Goal: Task Accomplishment & Management: Use online tool/utility

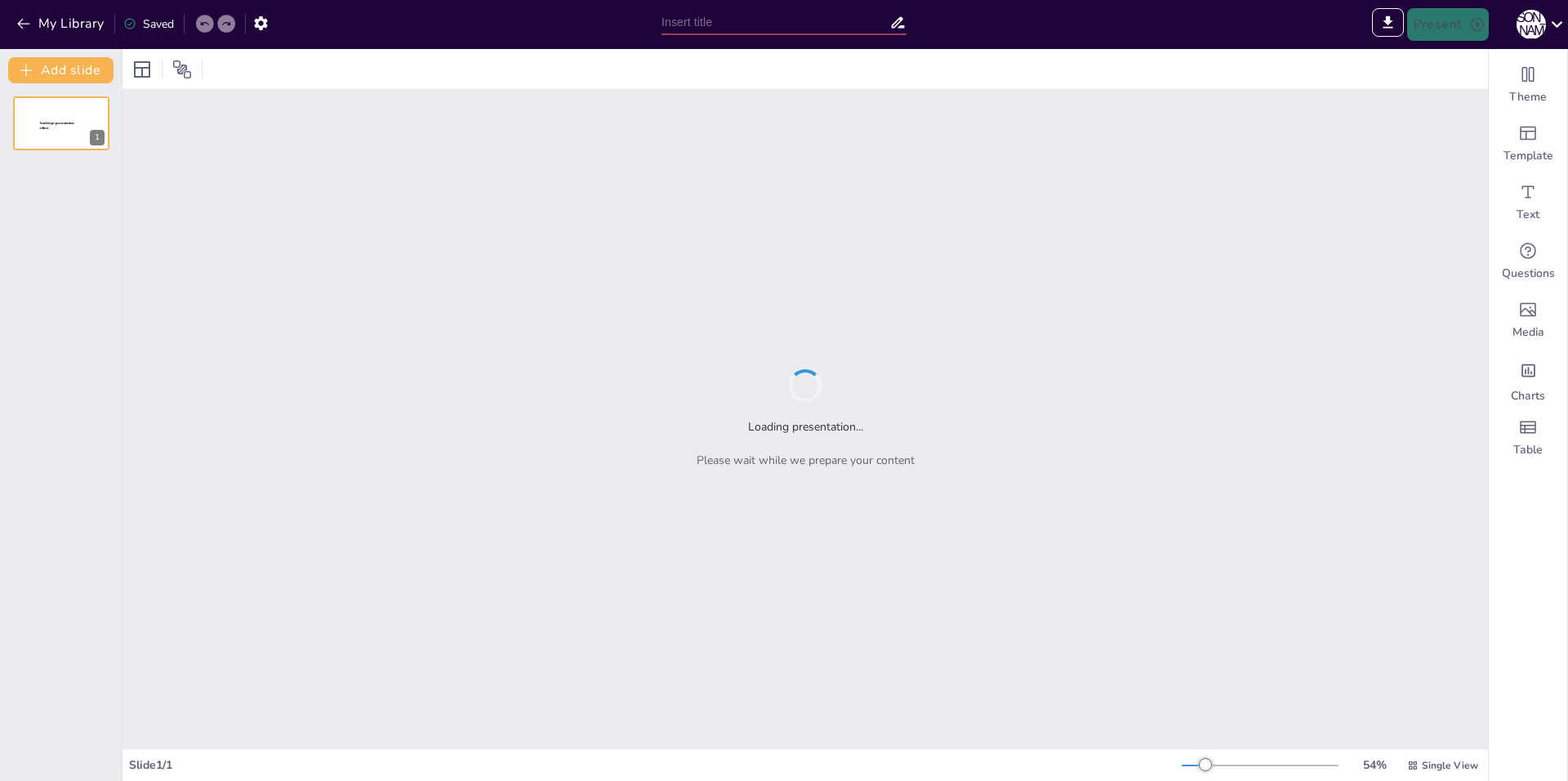
type input "Quyma Qoliplar: Turlari va Ularning Xususiyatlari"
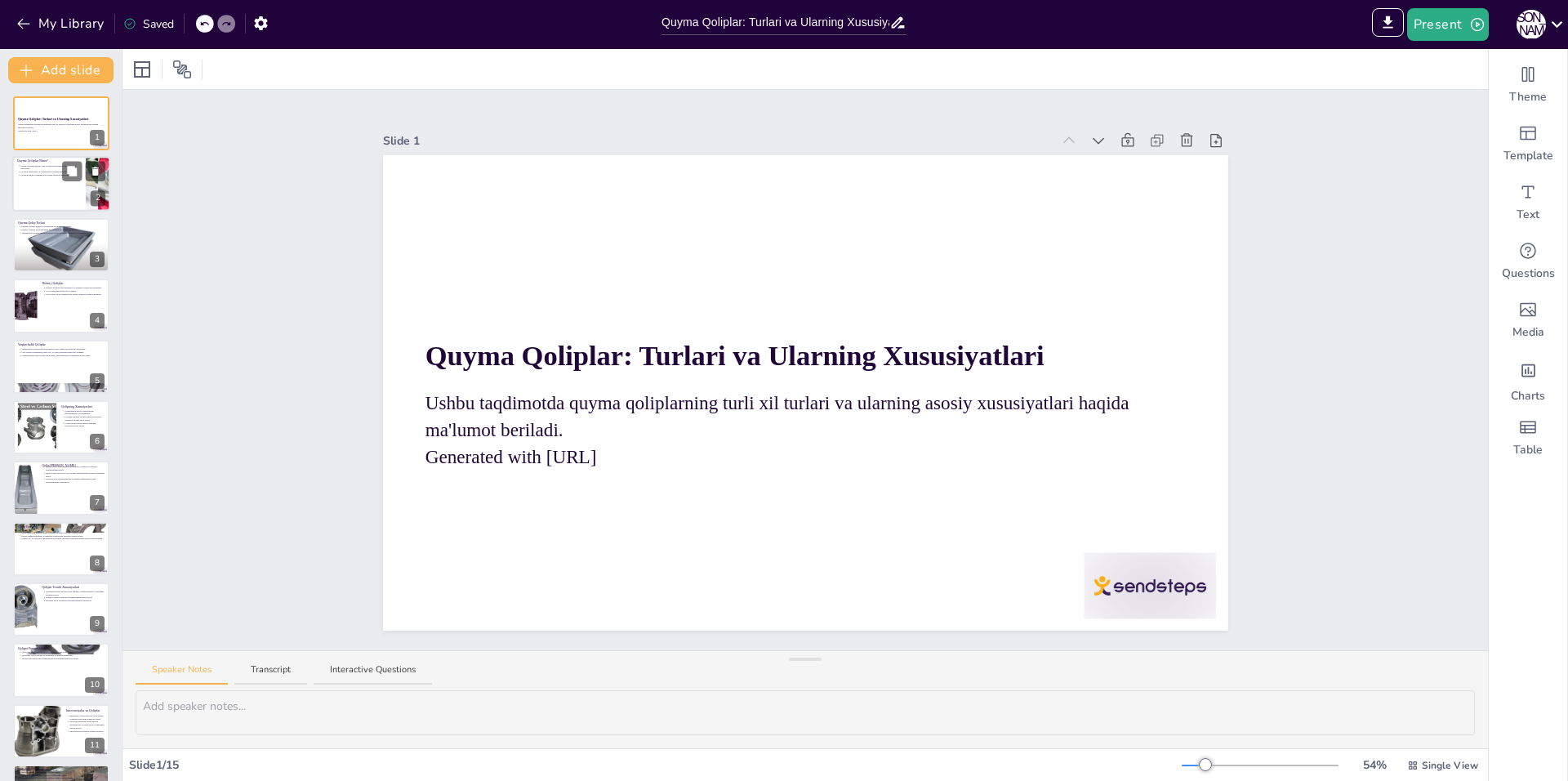
click at [50, 187] on div at bounding box center [61, 185] width 98 height 56
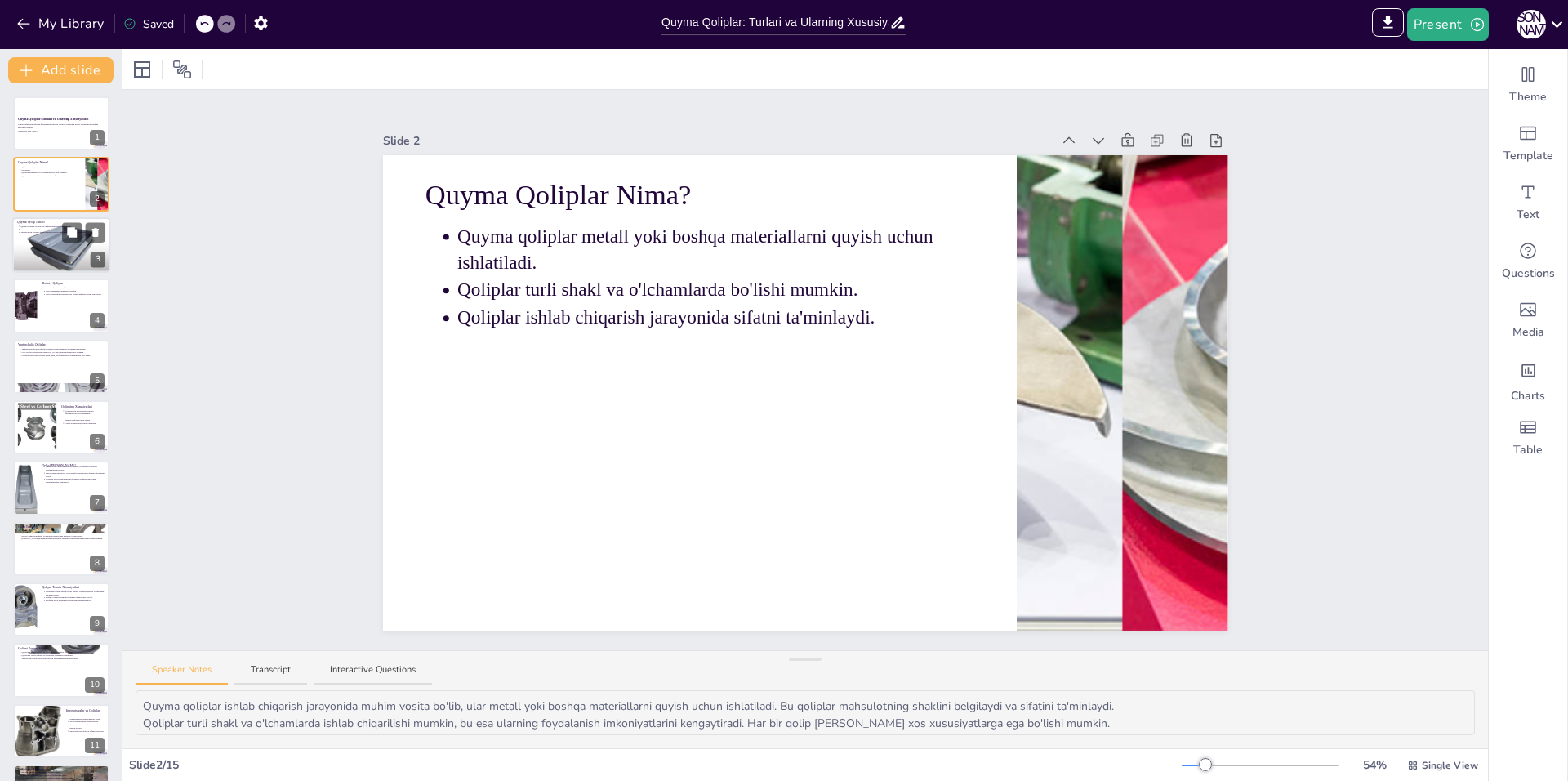
click at [45, 256] on div at bounding box center [61, 245] width 98 height 69
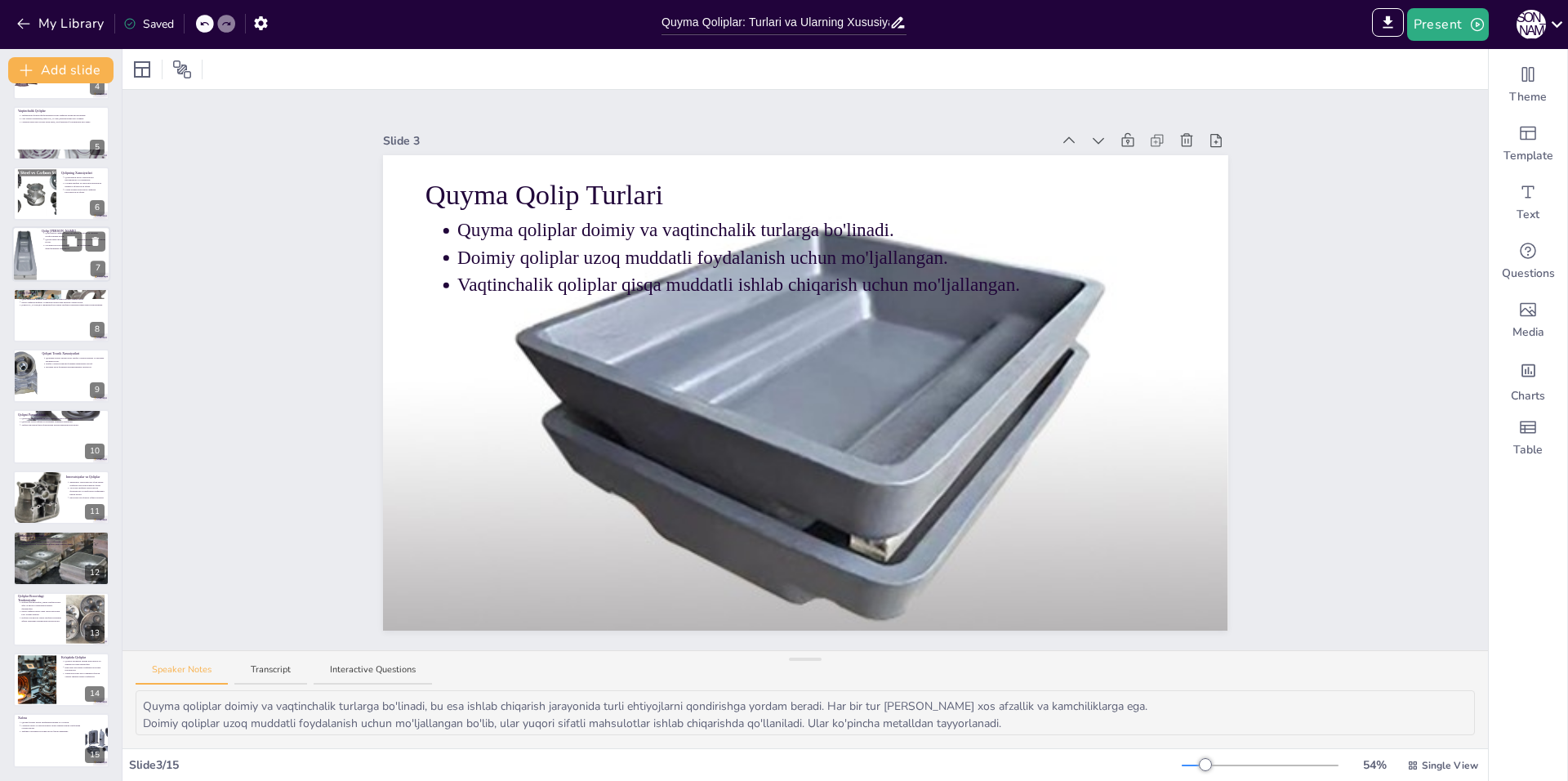
click at [49, 253] on div at bounding box center [61, 255] width 98 height 56
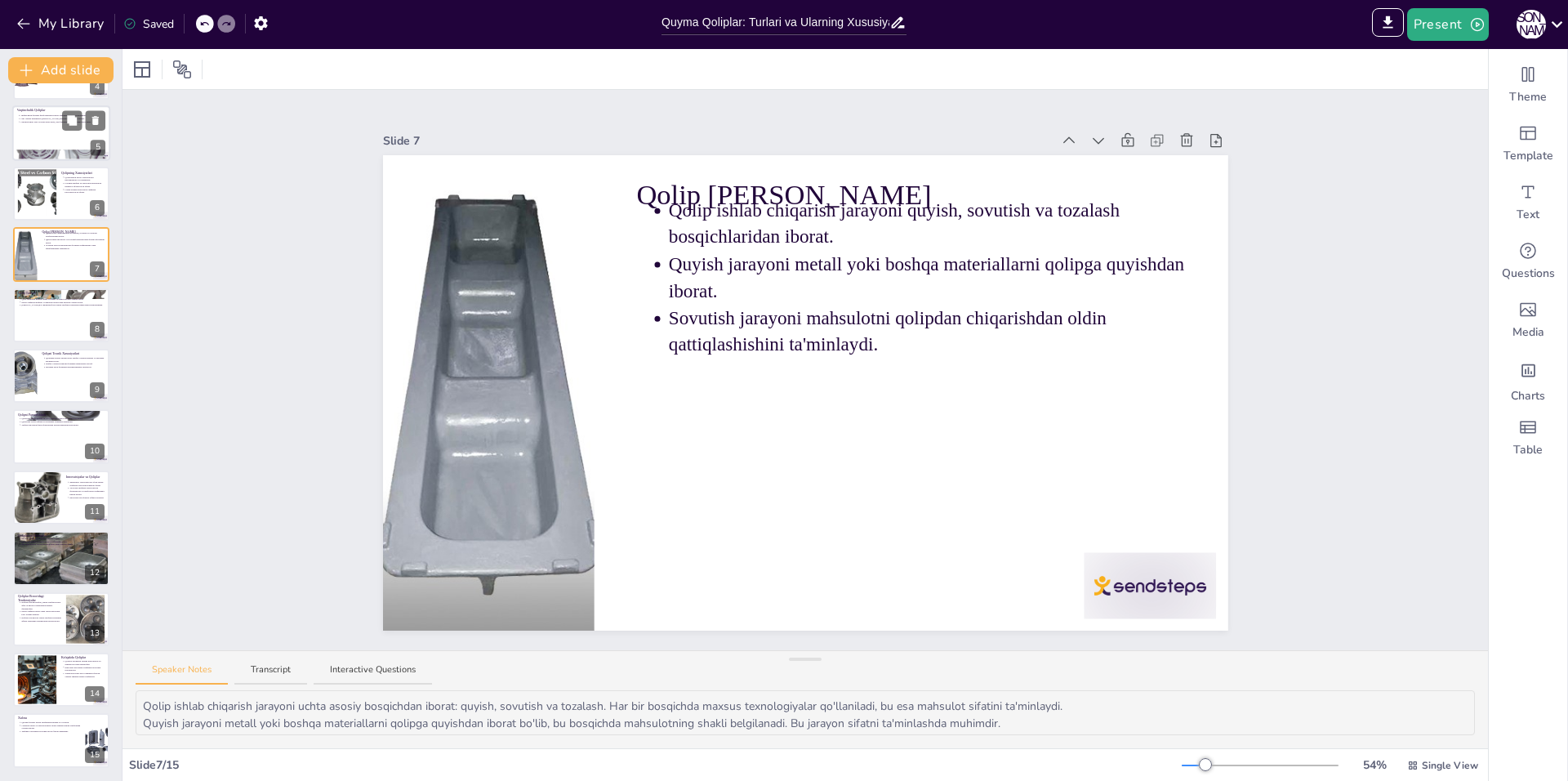
scroll to position [56, 0]
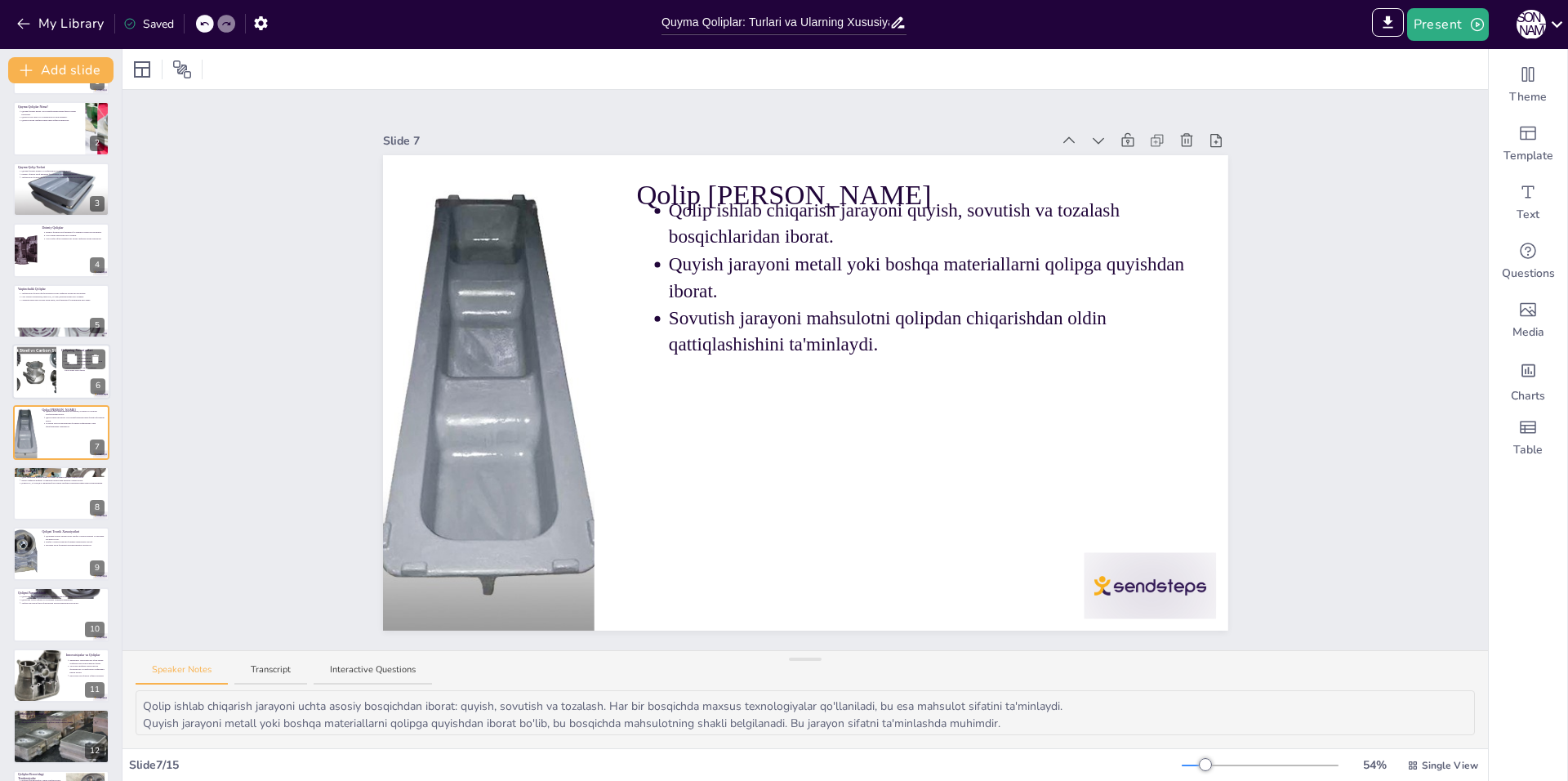
click at [44, 386] on div at bounding box center [36, 372] width 74 height 50
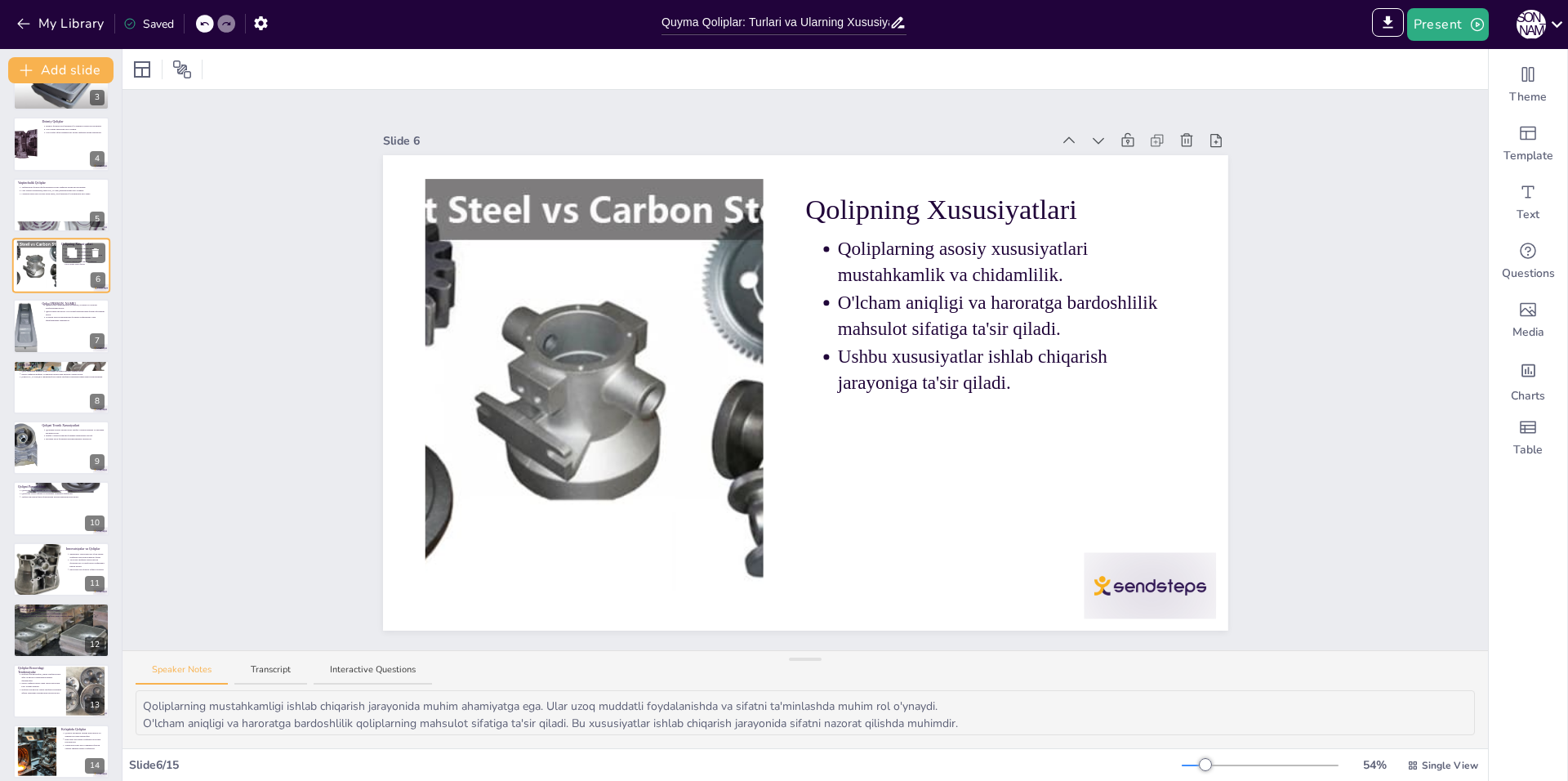
scroll to position [234, 0]
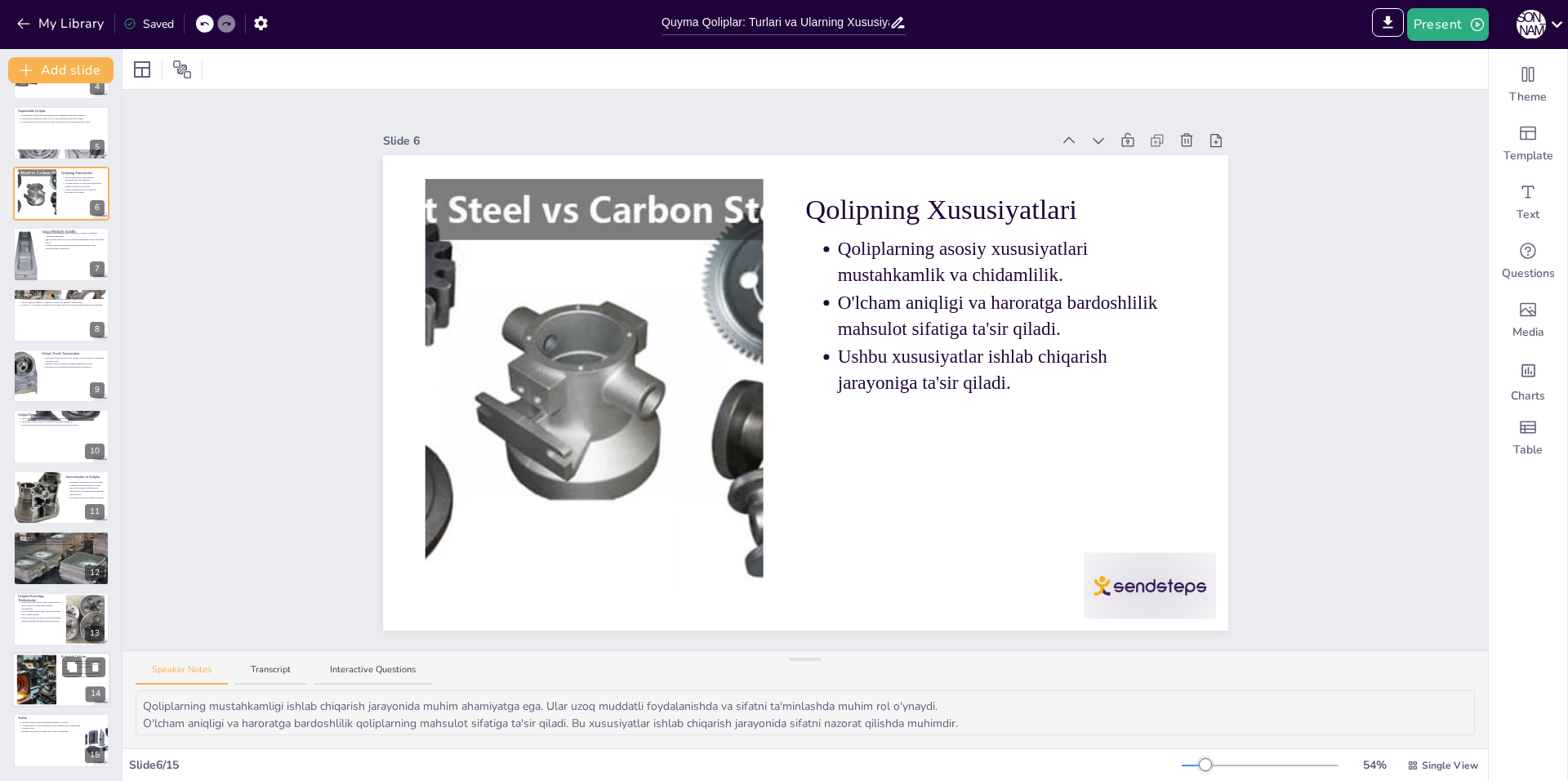
click at [49, 690] on div at bounding box center [37, 680] width 87 height 50
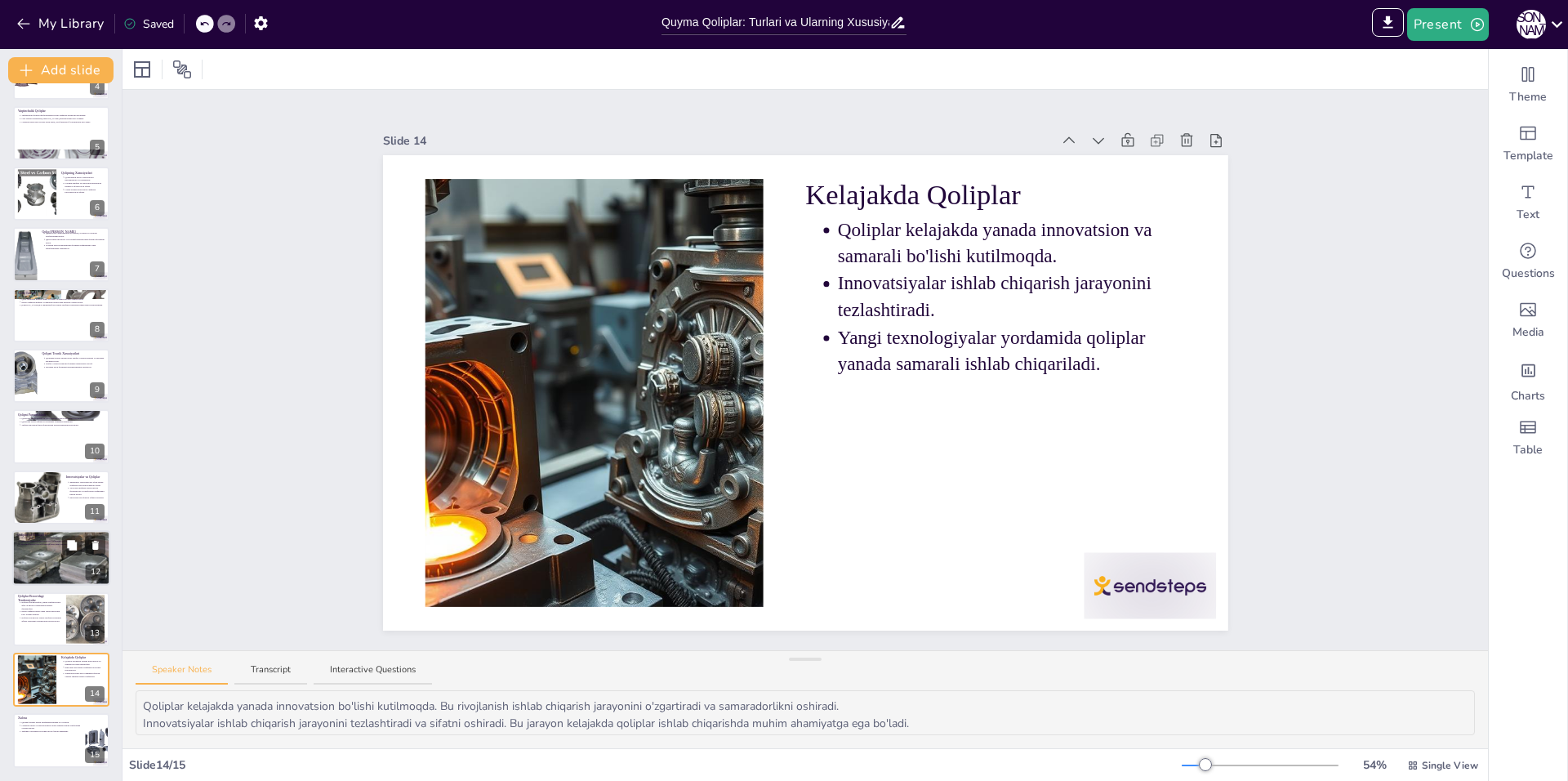
click at [37, 556] on div at bounding box center [60, 558] width 110 height 56
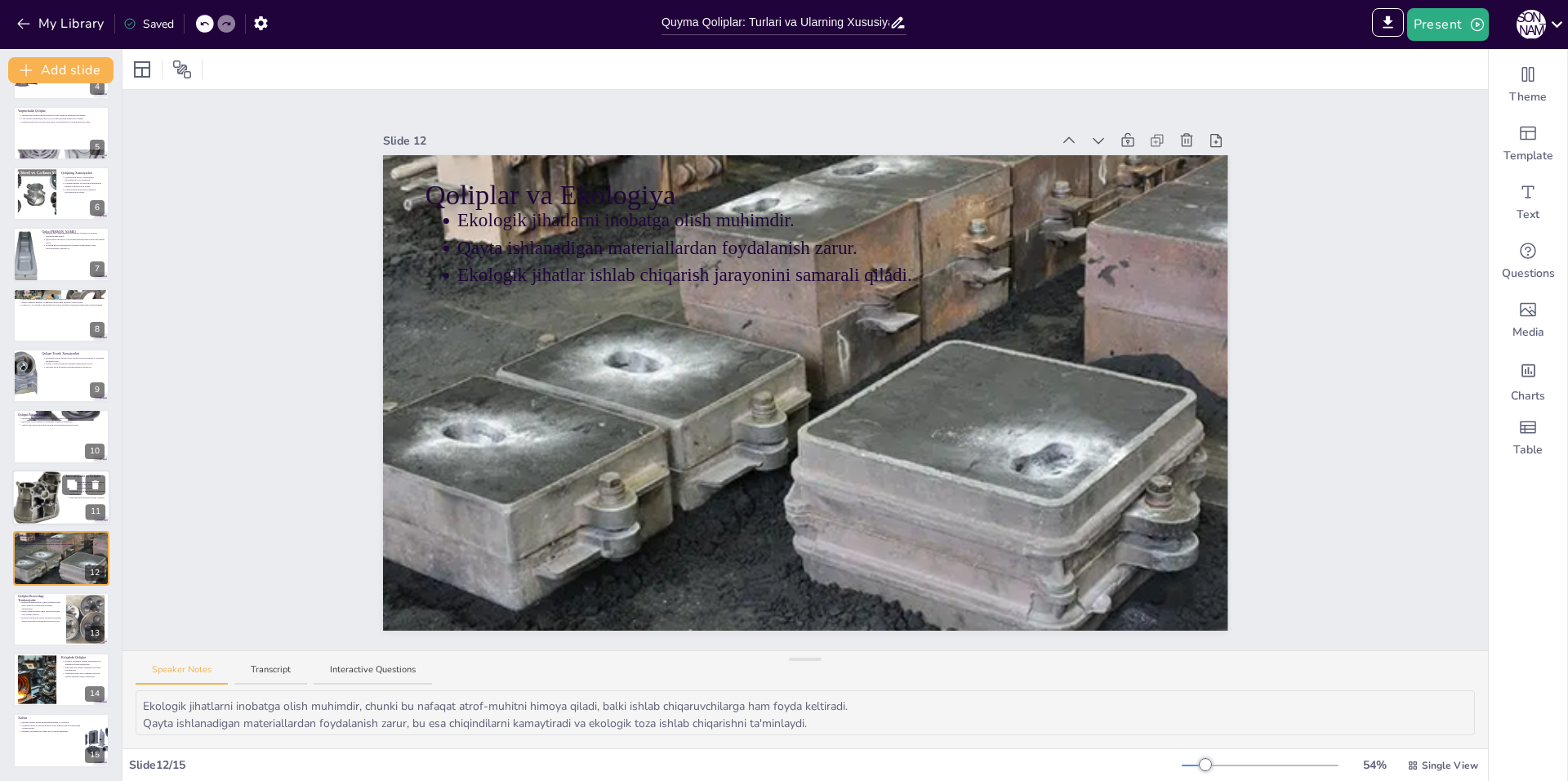
click at [36, 485] on div at bounding box center [36, 498] width 50 height 56
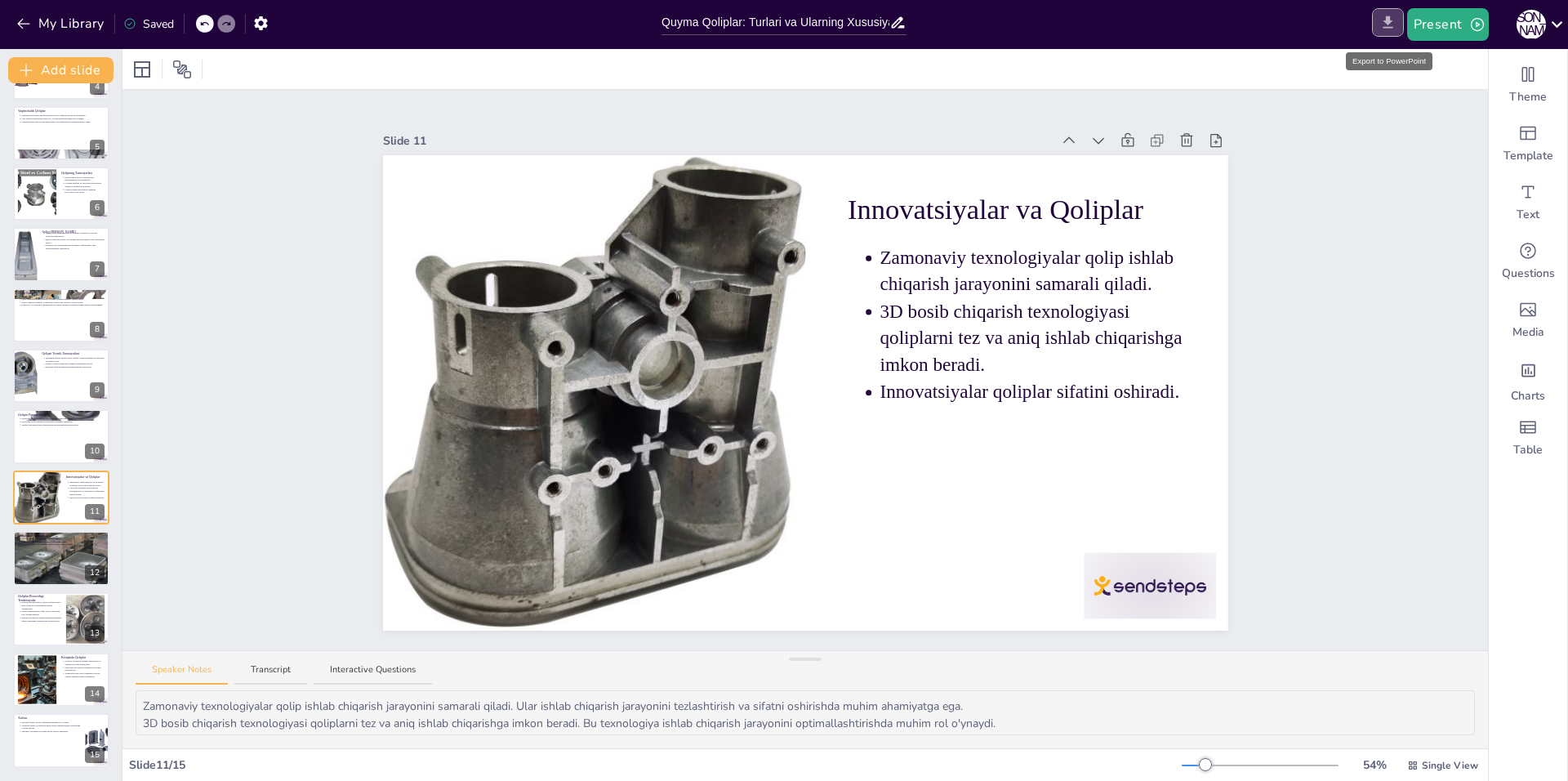
click at [1381, 29] on icon "Export to PowerPoint" at bounding box center [1388, 22] width 17 height 17
click at [73, 384] on div at bounding box center [61, 376] width 98 height 56
type textarea "Qolipning texnik xususiyatlari ishlab chiqarish jarayonida muhim rol o'ynaydi. …"
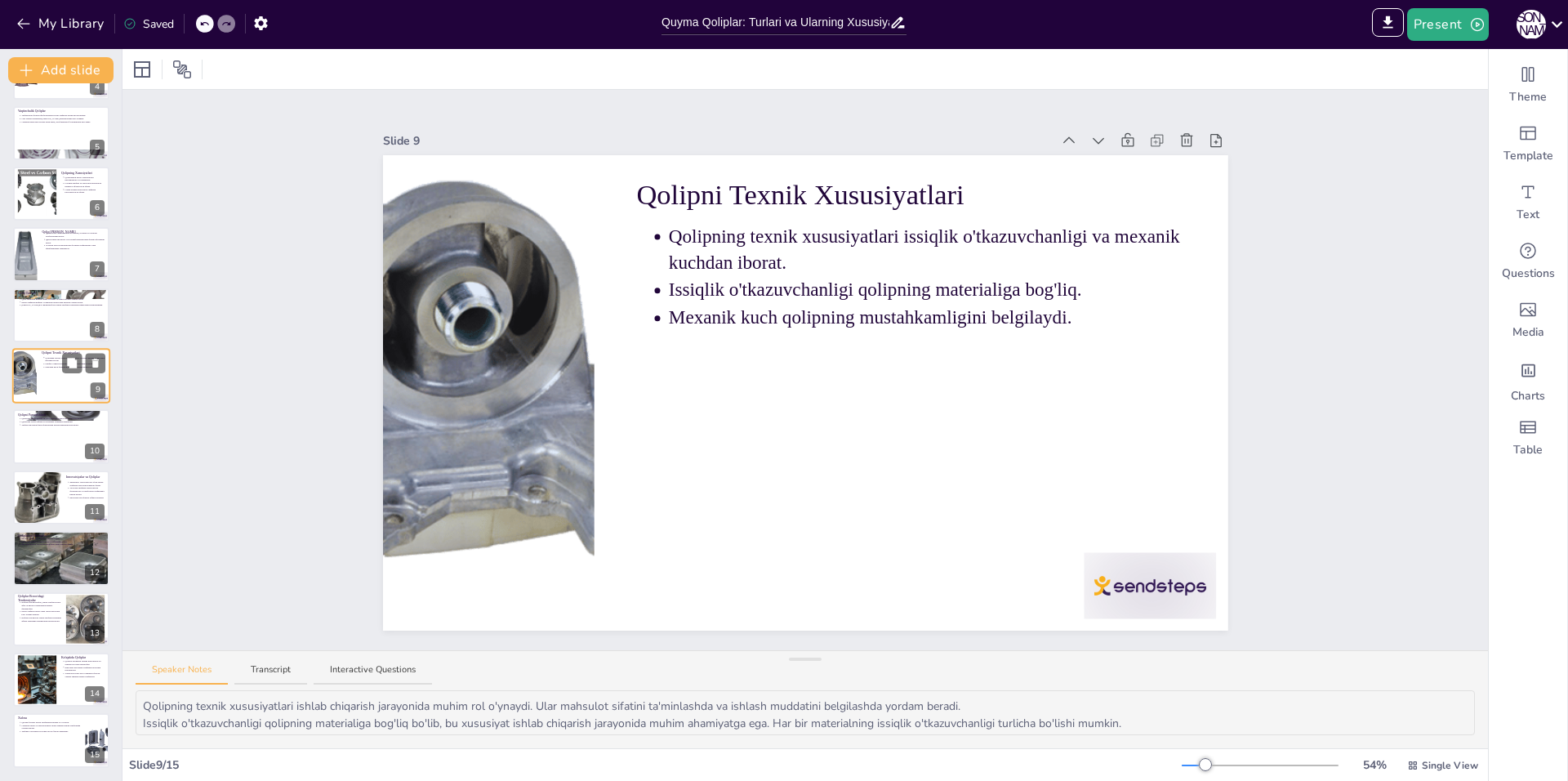
scroll to position [177, 0]
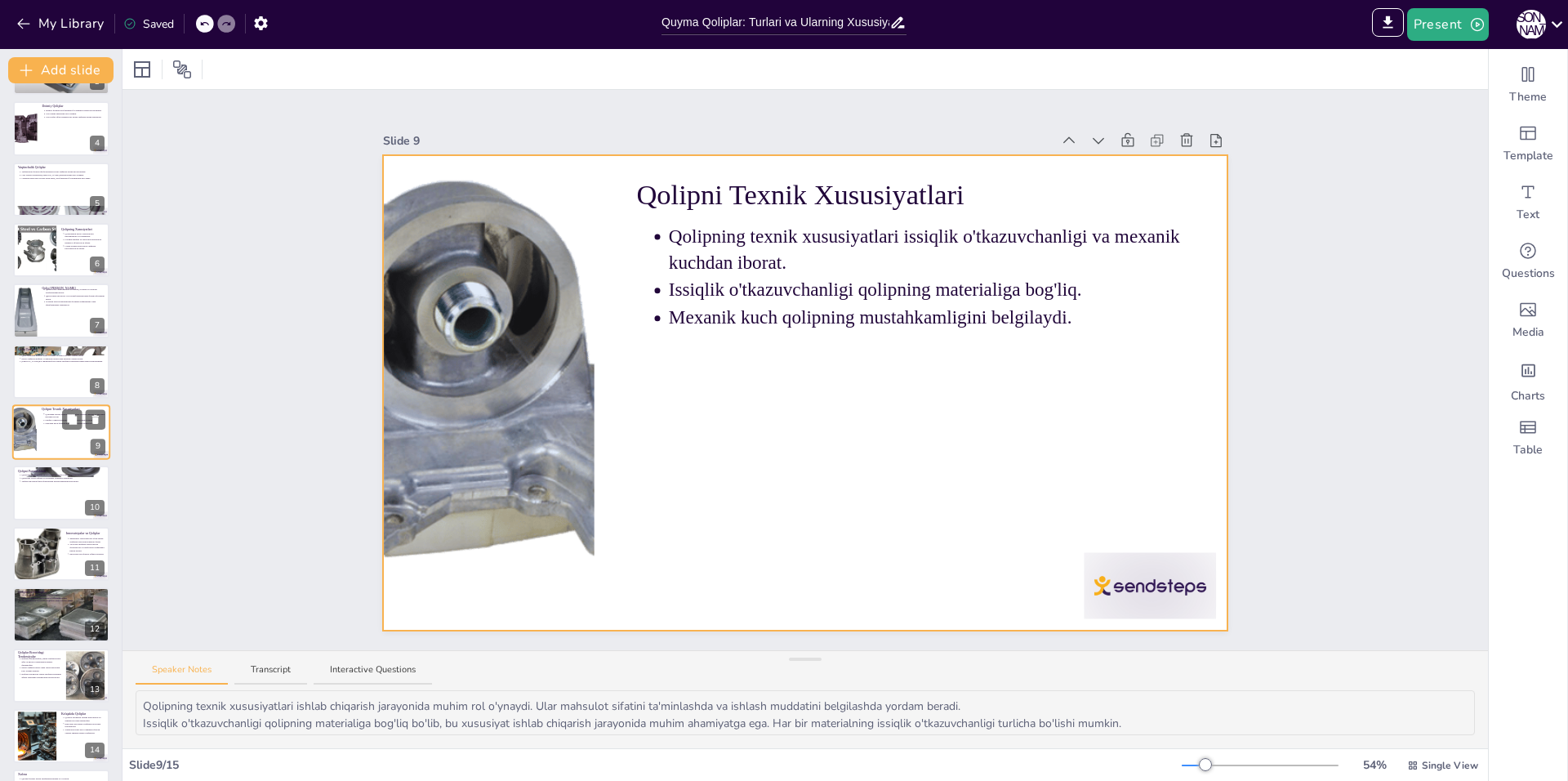
click at [59, 430] on div at bounding box center [61, 432] width 98 height 56
click at [1105, 593] on div at bounding box center [1149, 585] width 132 height 66
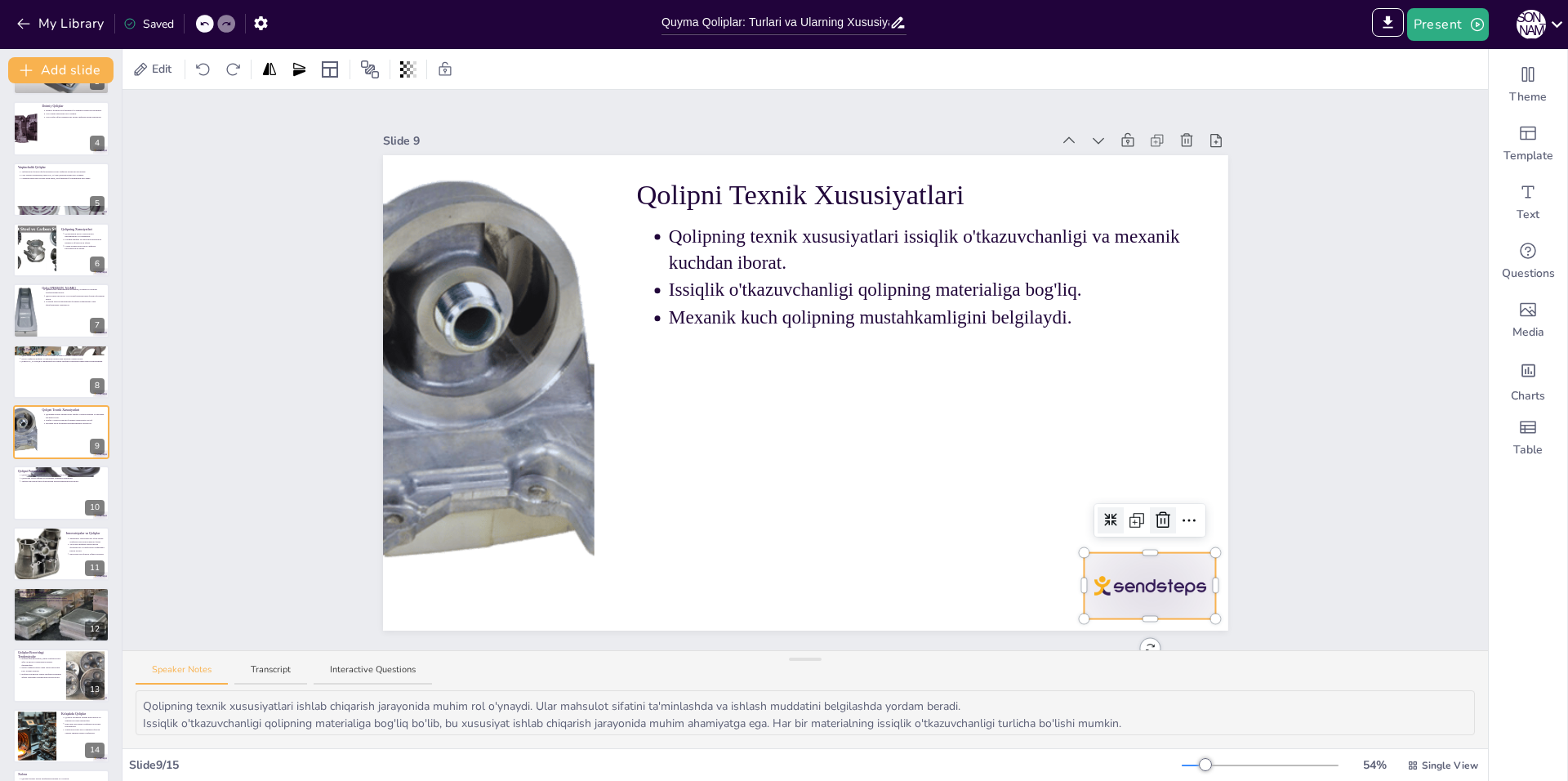
click at [1156, 514] on icon at bounding box center [1163, 520] width 15 height 17
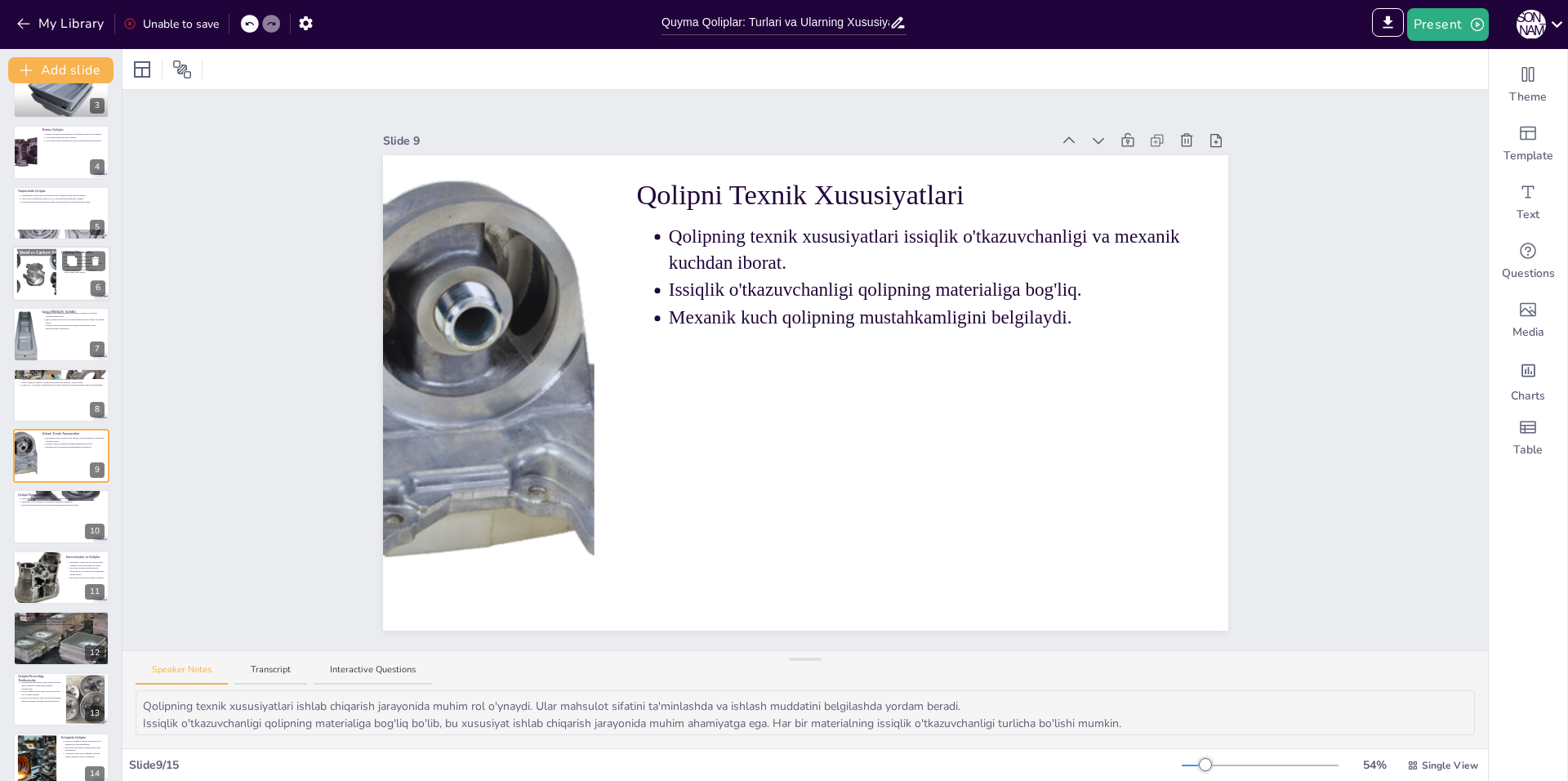
scroll to position [0, 0]
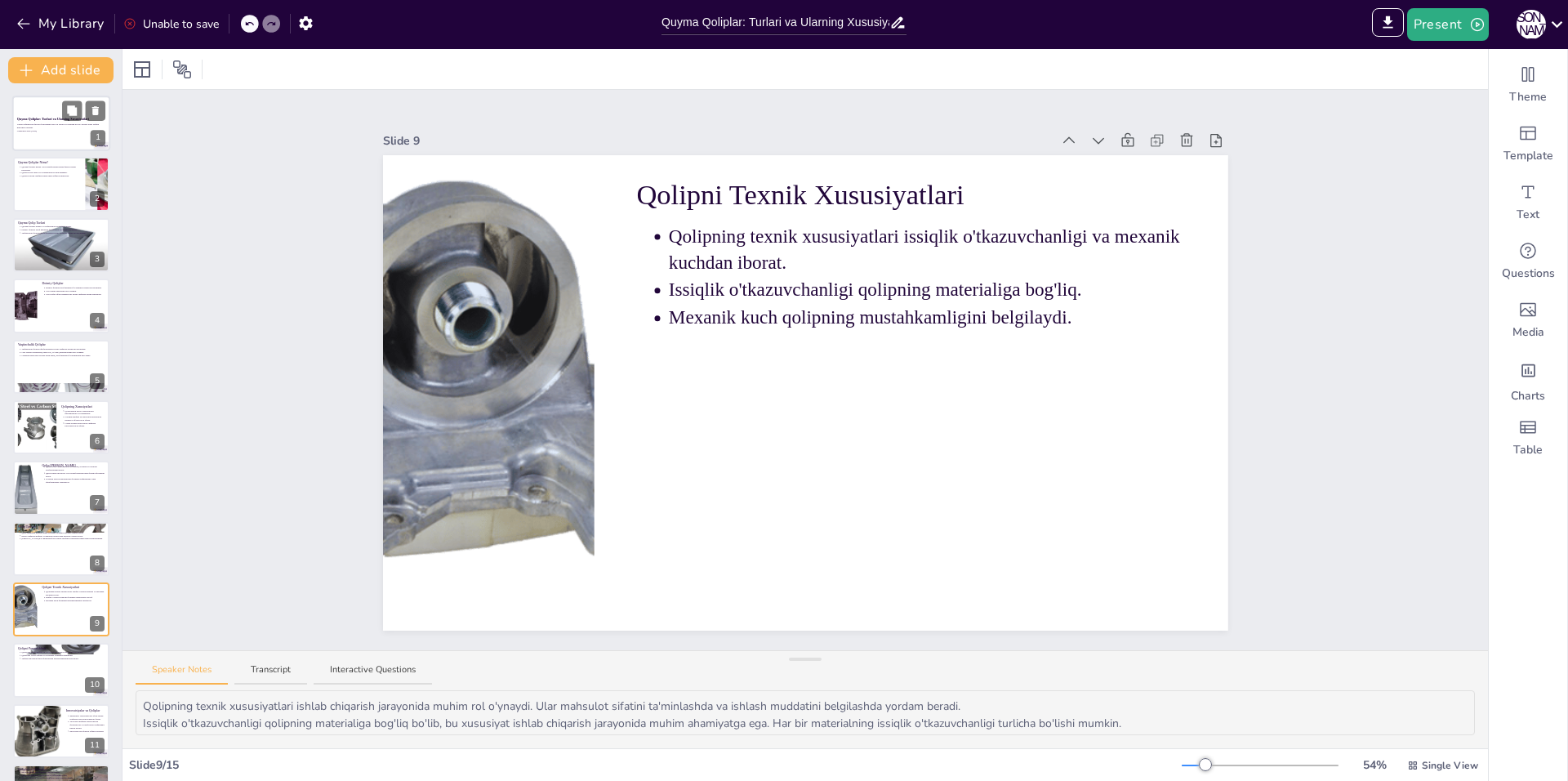
click at [58, 146] on div at bounding box center [61, 124] width 98 height 56
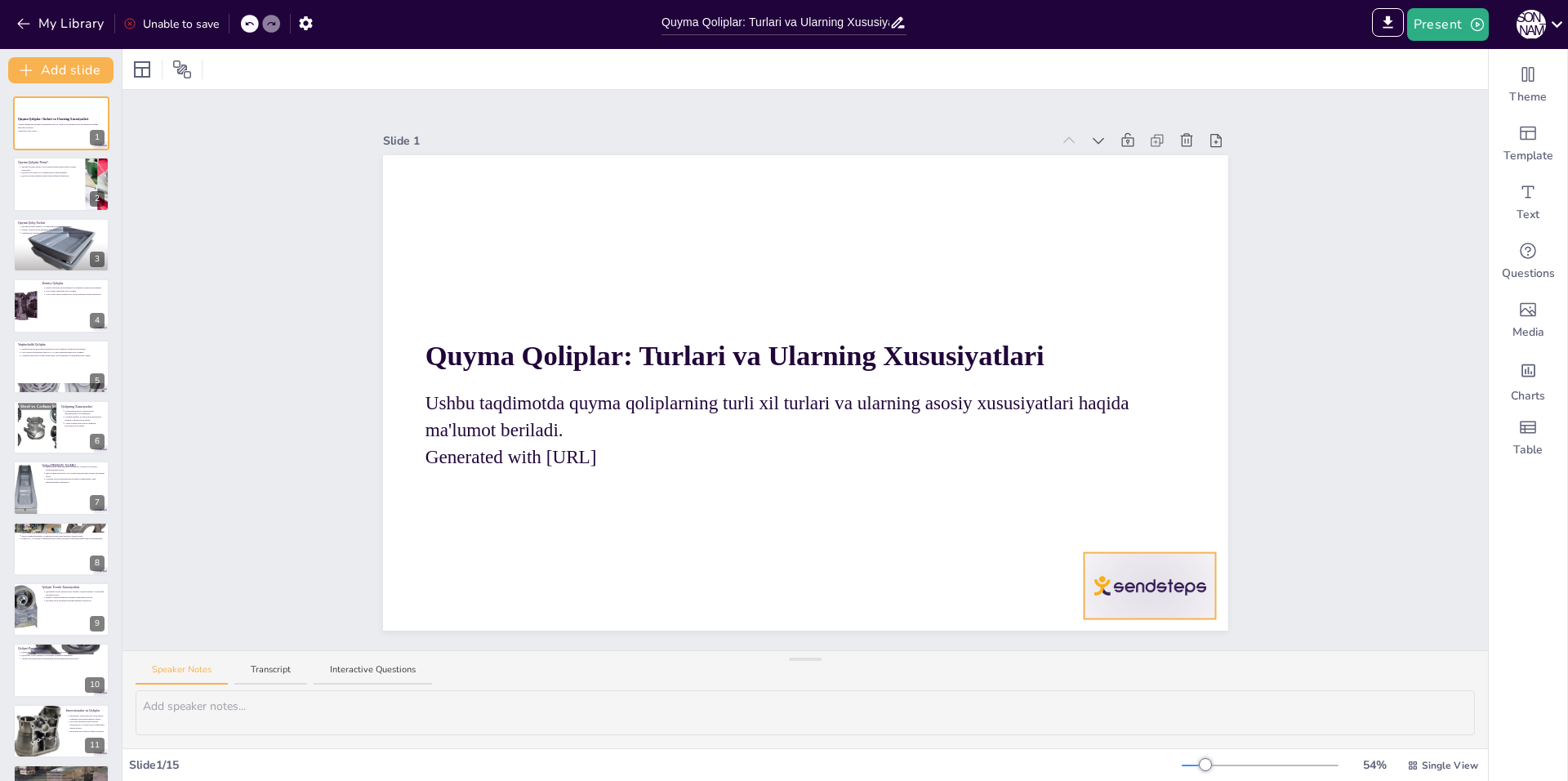
click at [1112, 587] on div at bounding box center [1149, 585] width 132 height 66
click at [1156, 517] on icon at bounding box center [1163, 520] width 15 height 17
click at [29, 171] on p "Qoliplar turli shakl va o'lchamlarda bo'lishi mumkin." at bounding box center [50, 173] width 60 height 4
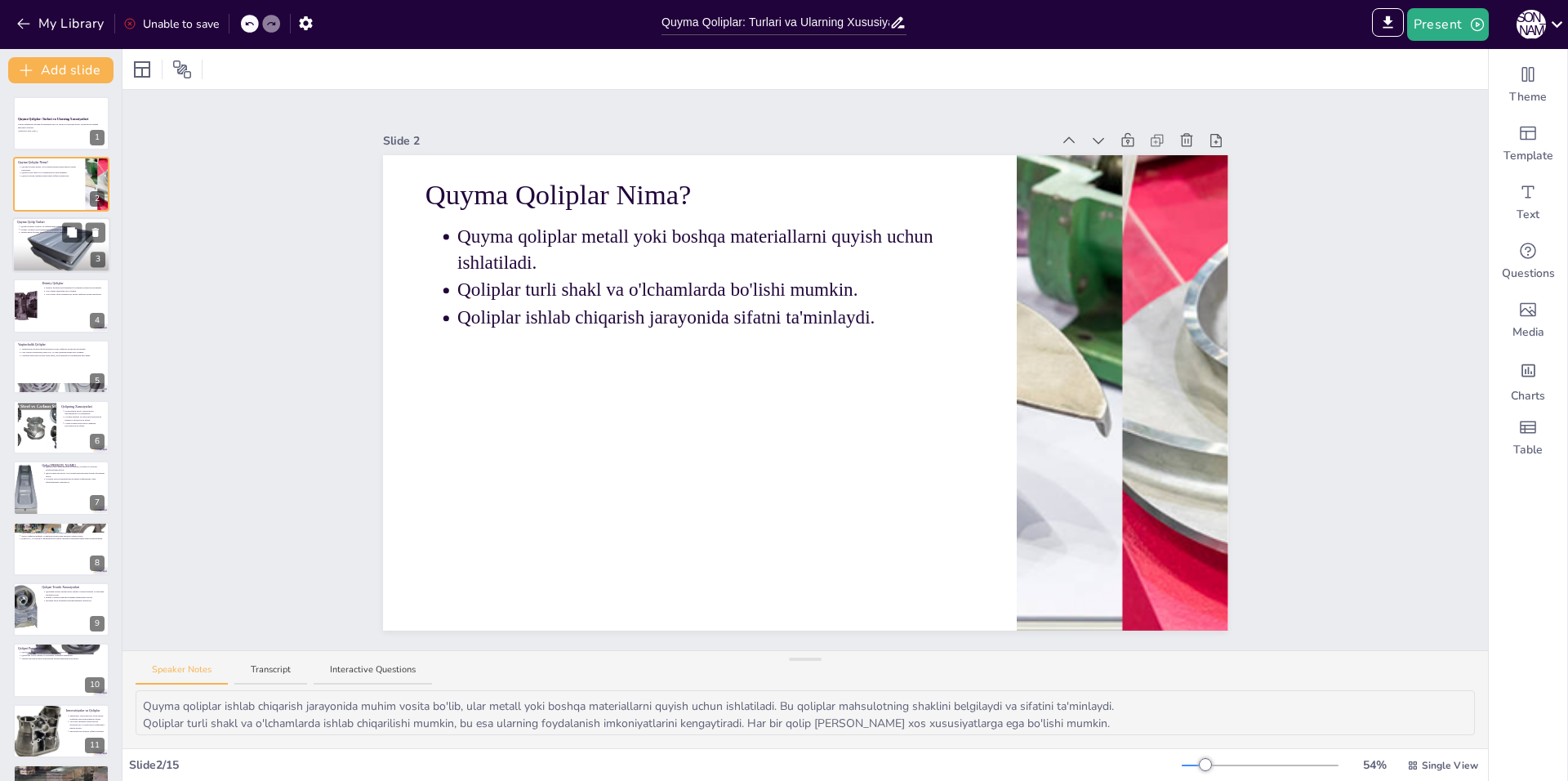
click at [46, 235] on div at bounding box center [61, 245] width 98 height 69
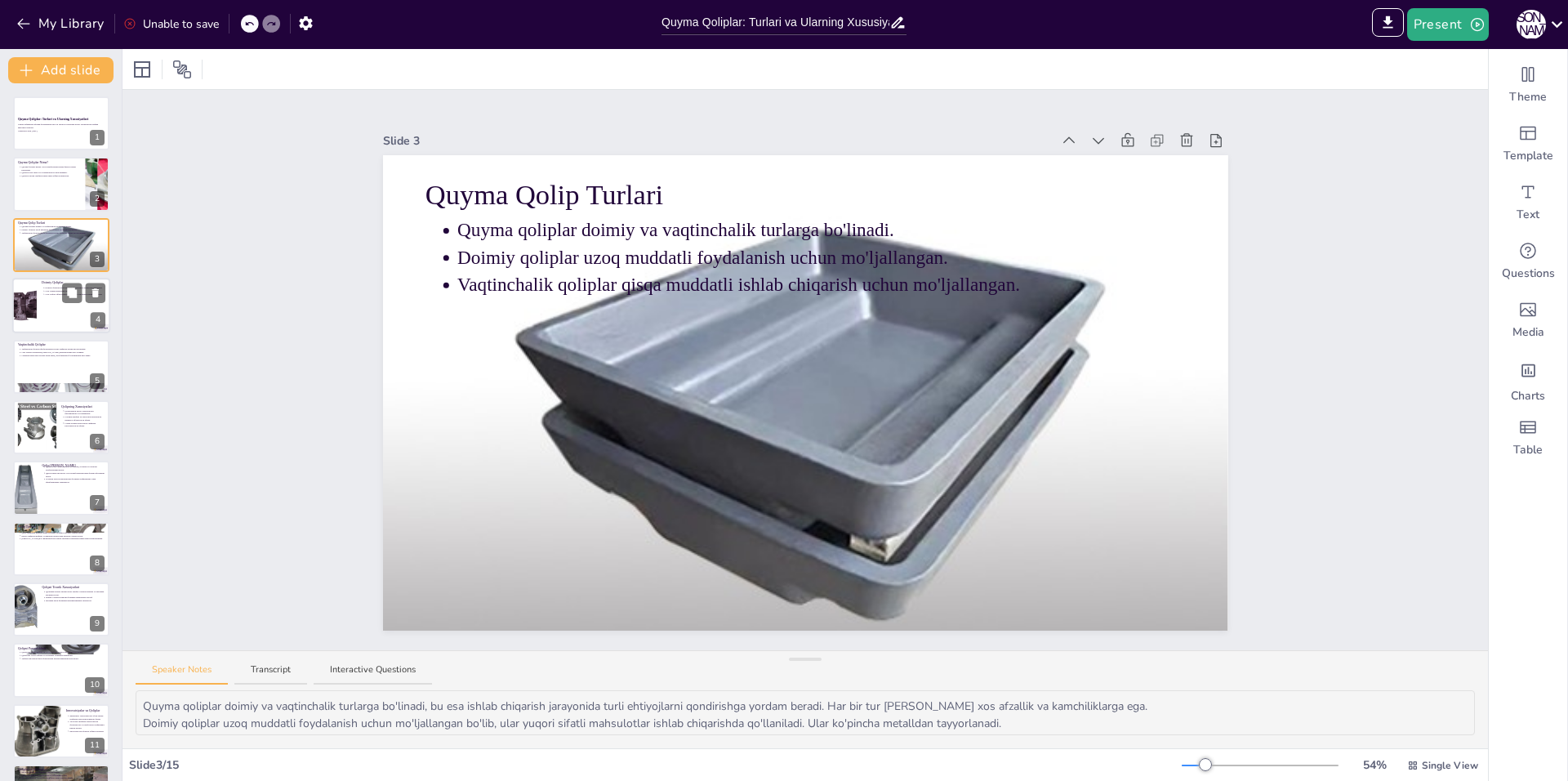
click at [71, 306] on div at bounding box center [61, 306] width 98 height 56
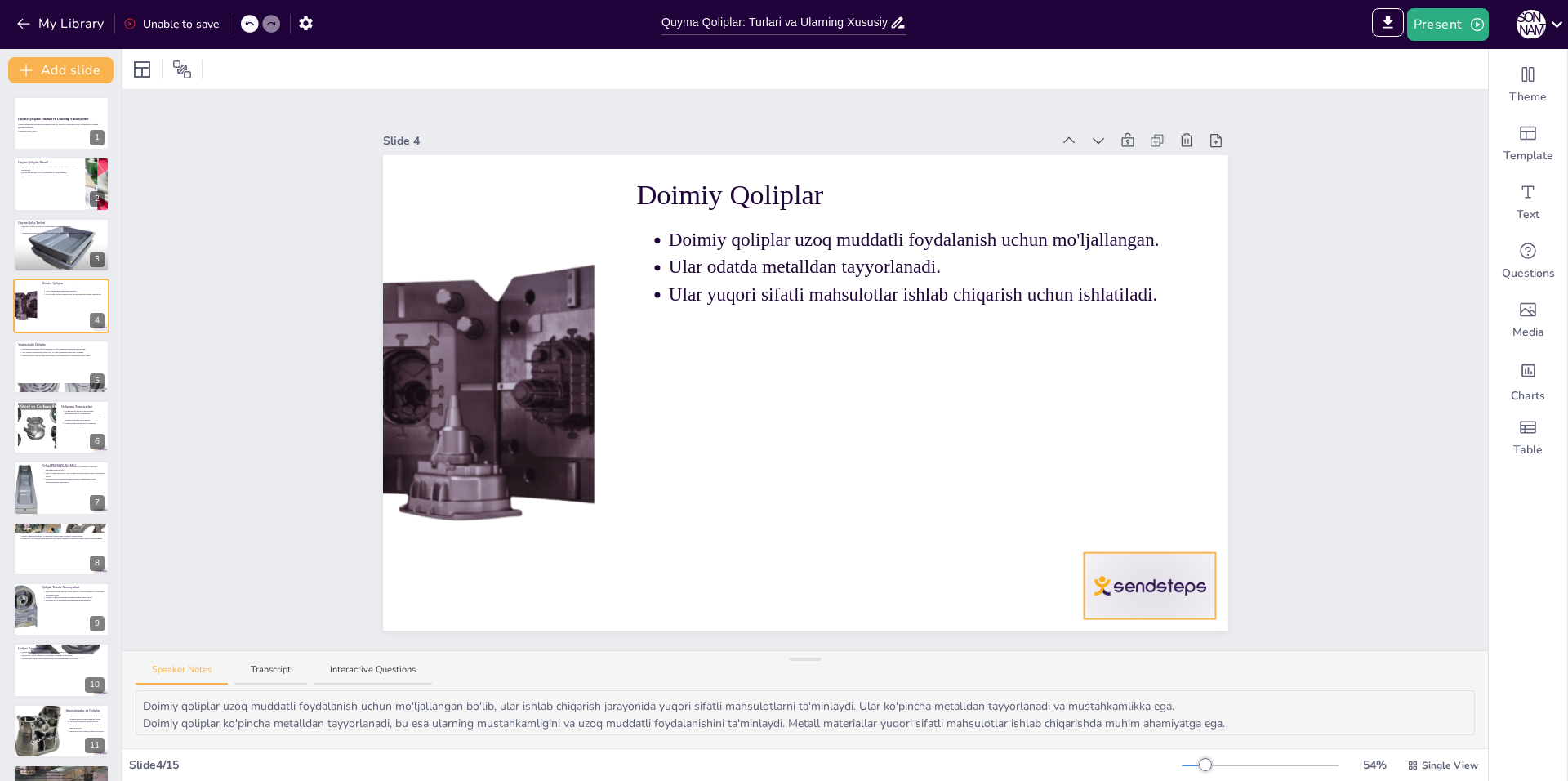
click at [1115, 571] on div at bounding box center [1149, 585] width 132 height 66
click at [1156, 515] on icon at bounding box center [1163, 520] width 15 height 17
click at [41, 357] on div "Vaqtinchalik qoliplar qisqa muddatli ishlab chiqarish uchun mo'ljallangan. Ular…" at bounding box center [60, 352] width 88 height 10
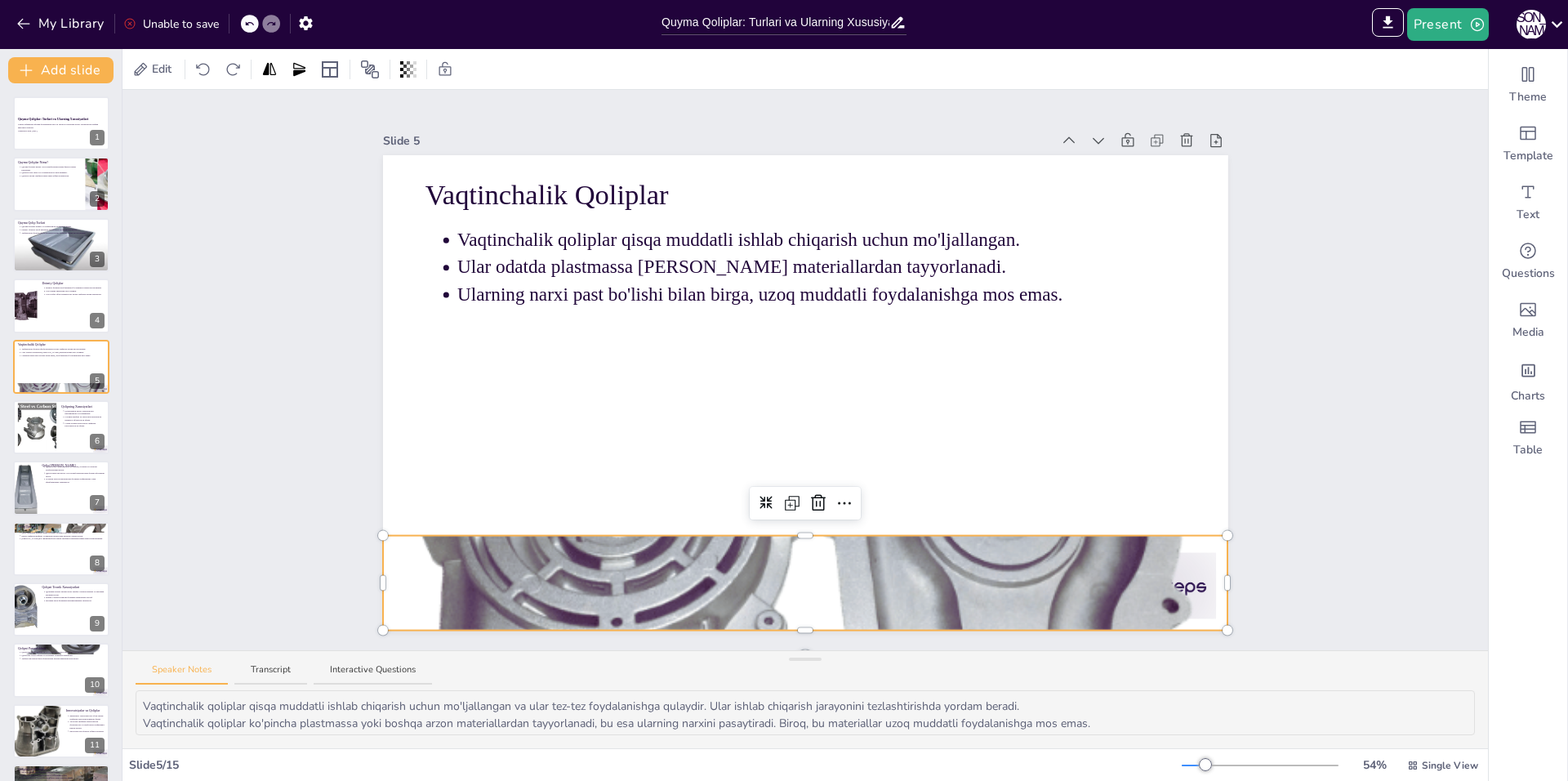
click at [1195, 579] on div at bounding box center [806, 582] width 845 height 845
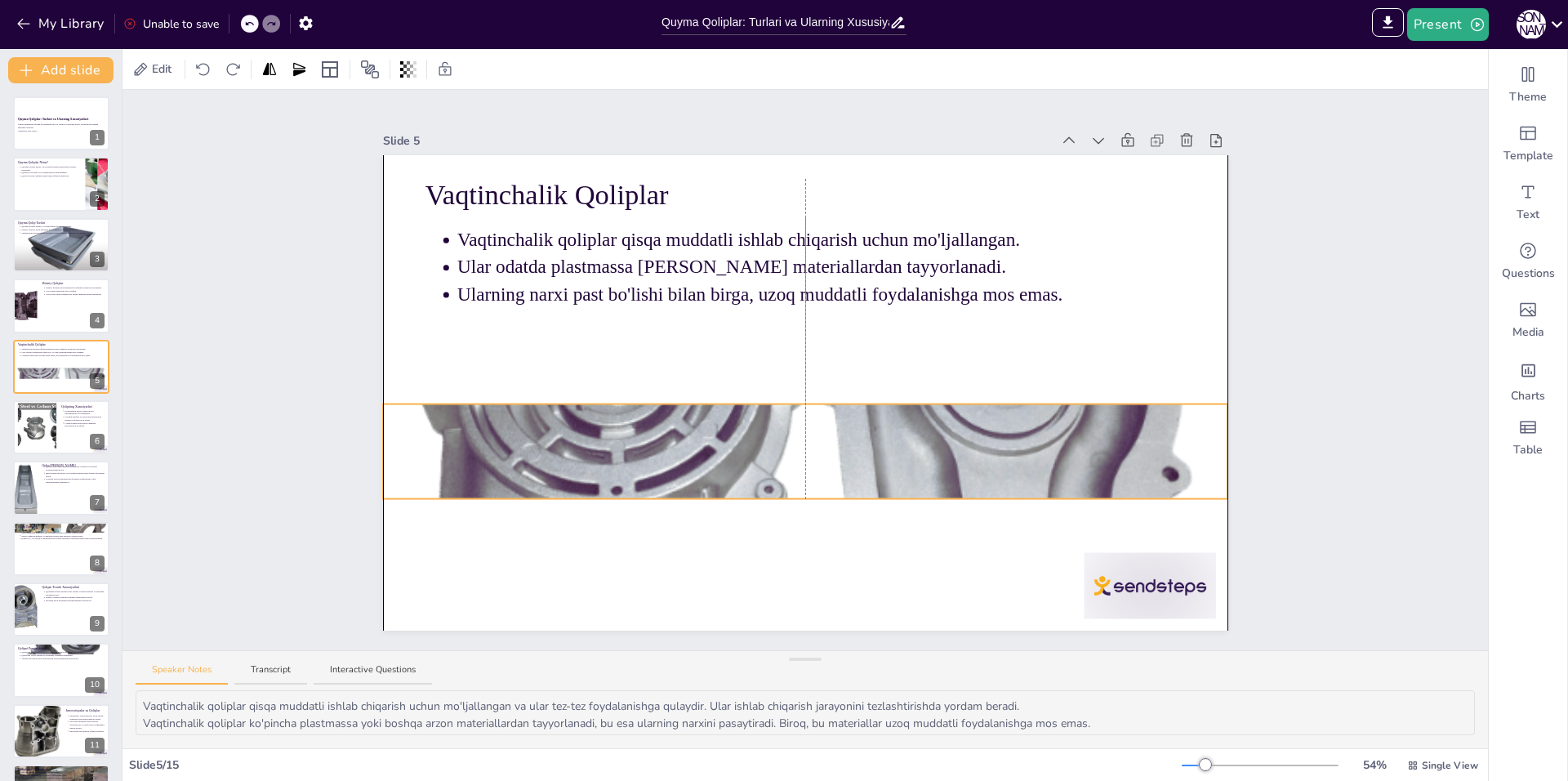
drag, startPoint x: 826, startPoint y: 548, endPoint x: 822, endPoint y: 417, distance: 131.1
click at [822, 417] on div at bounding box center [806, 451] width 845 height 845
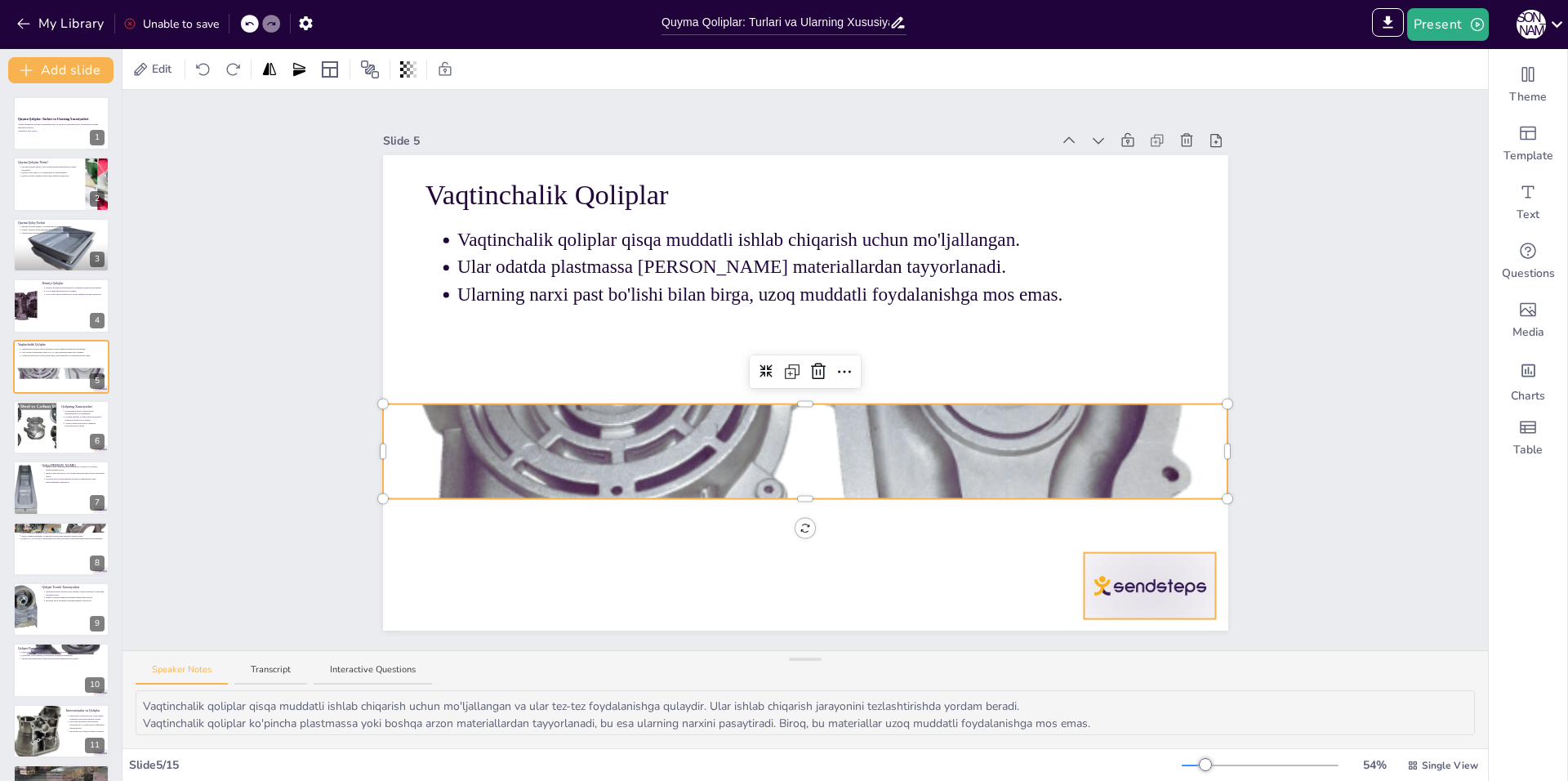
click at [1118, 579] on div at bounding box center [1149, 585] width 132 height 66
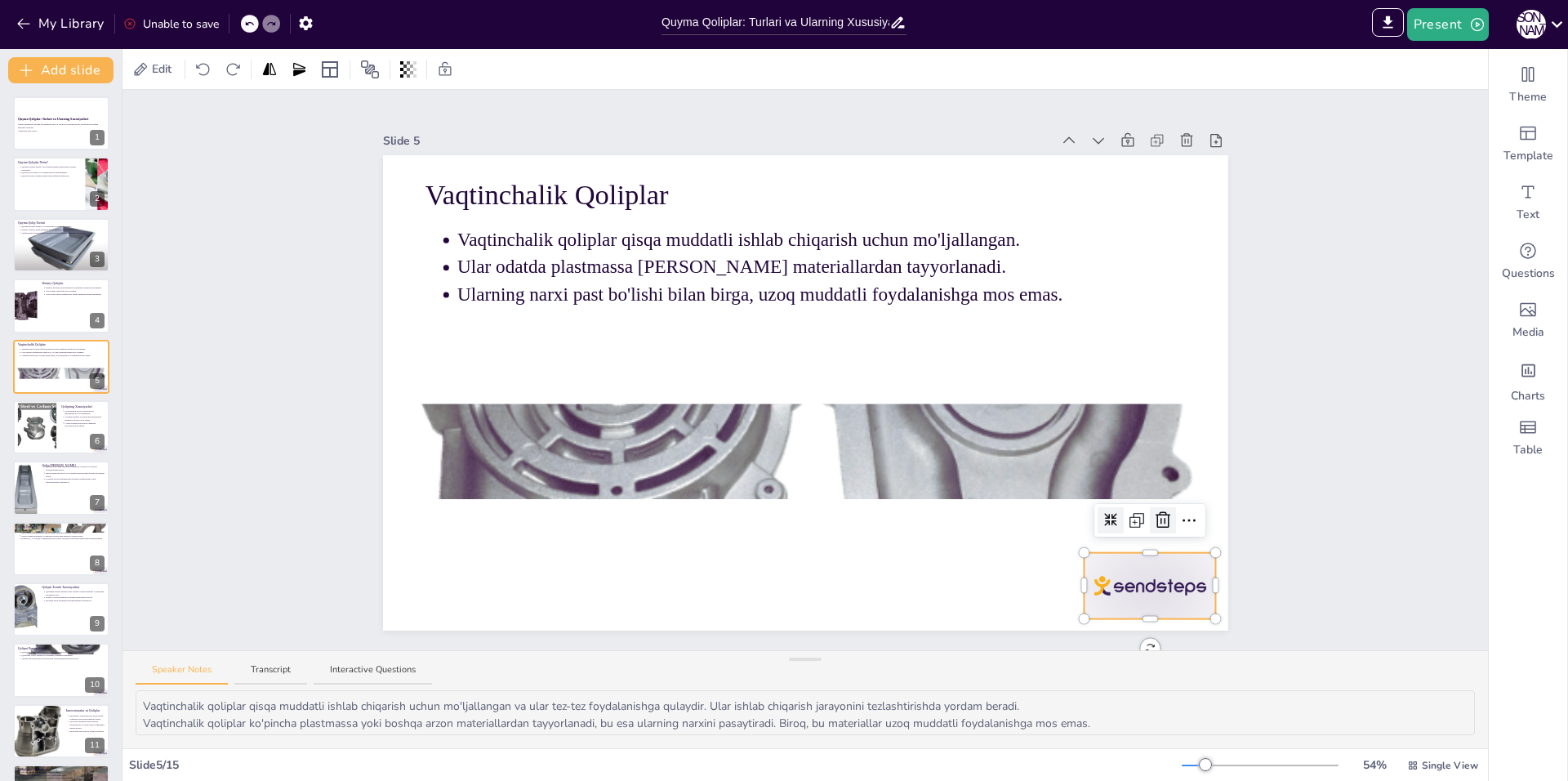
click at [1156, 514] on icon at bounding box center [1163, 520] width 15 height 17
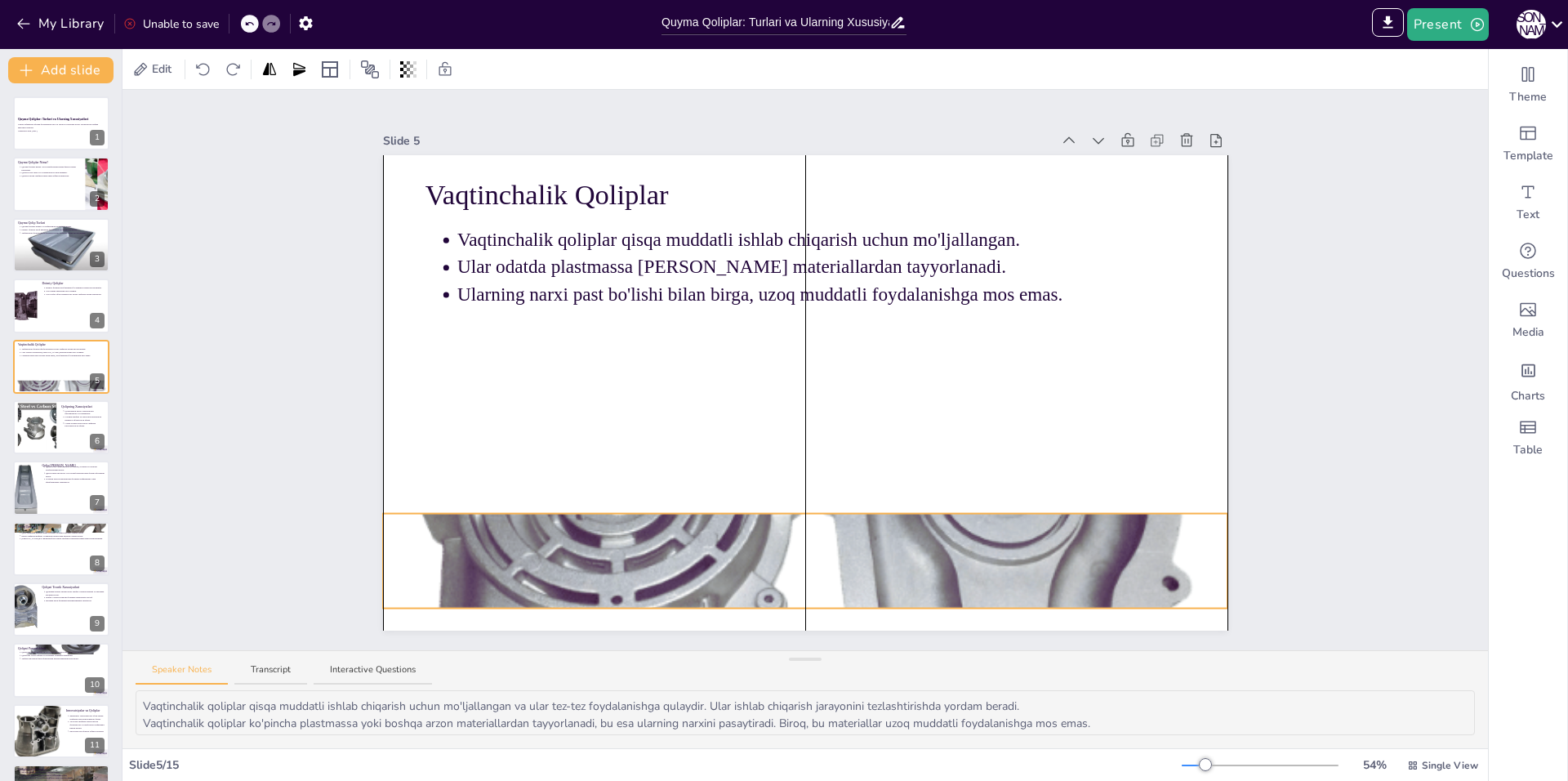
drag, startPoint x: 926, startPoint y: 458, endPoint x: 925, endPoint y: 568, distance: 110.0
click at [926, 568] on div at bounding box center [806, 561] width 845 height 845
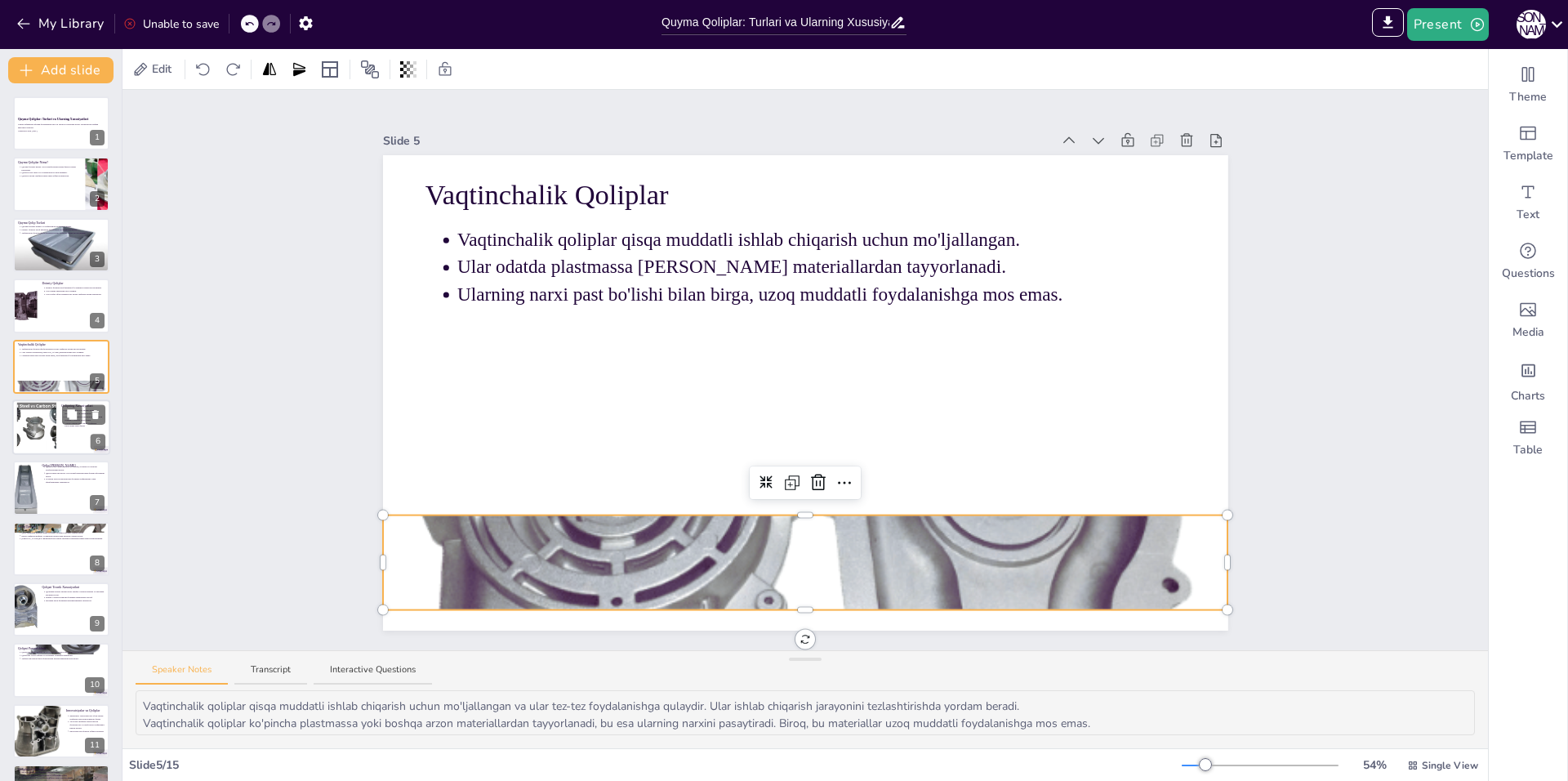
click at [42, 414] on div at bounding box center [36, 428] width 74 height 50
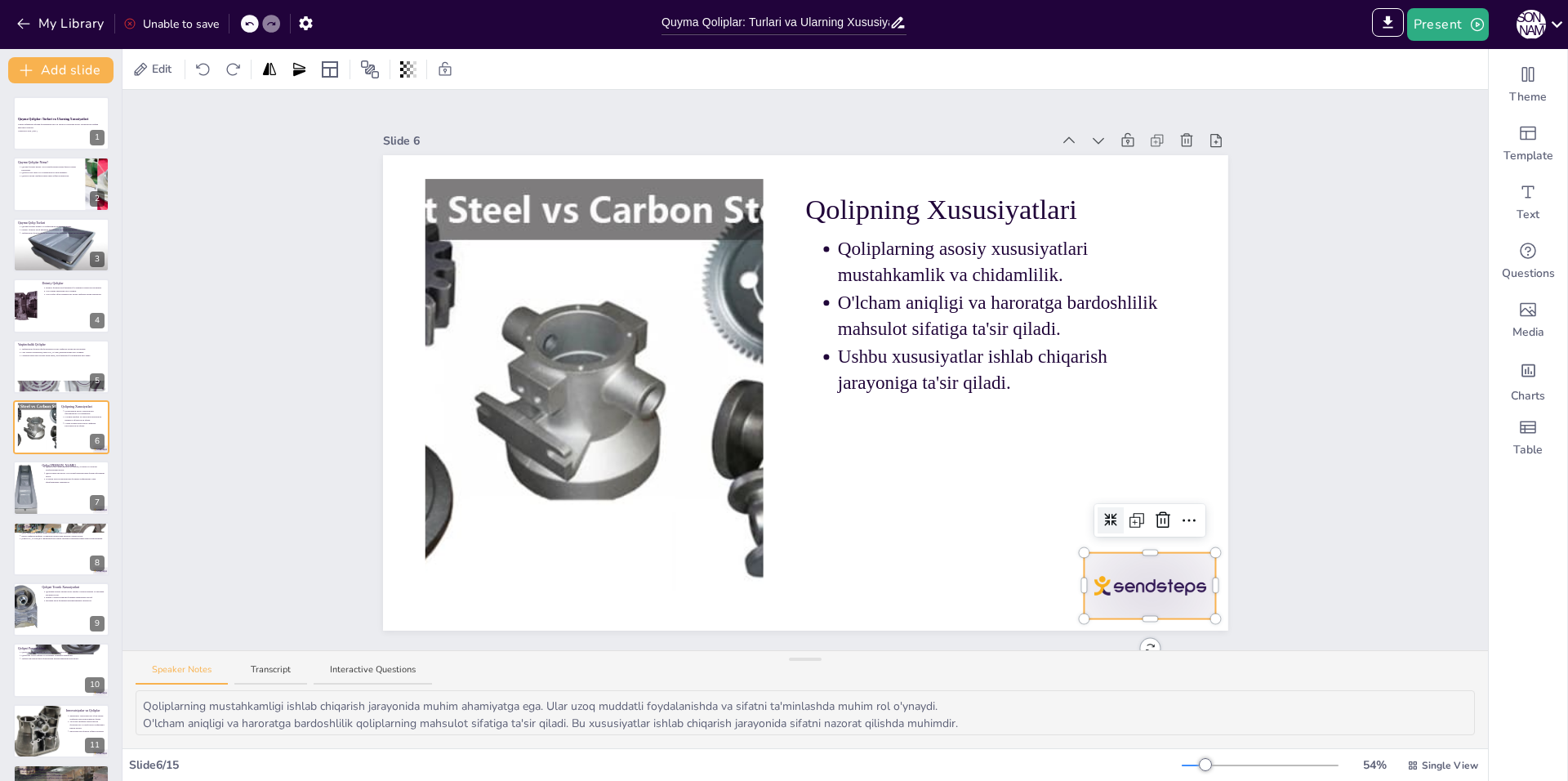
click at [1115, 581] on div at bounding box center [1149, 585] width 132 height 66
click at [1156, 514] on icon at bounding box center [1163, 520] width 15 height 17
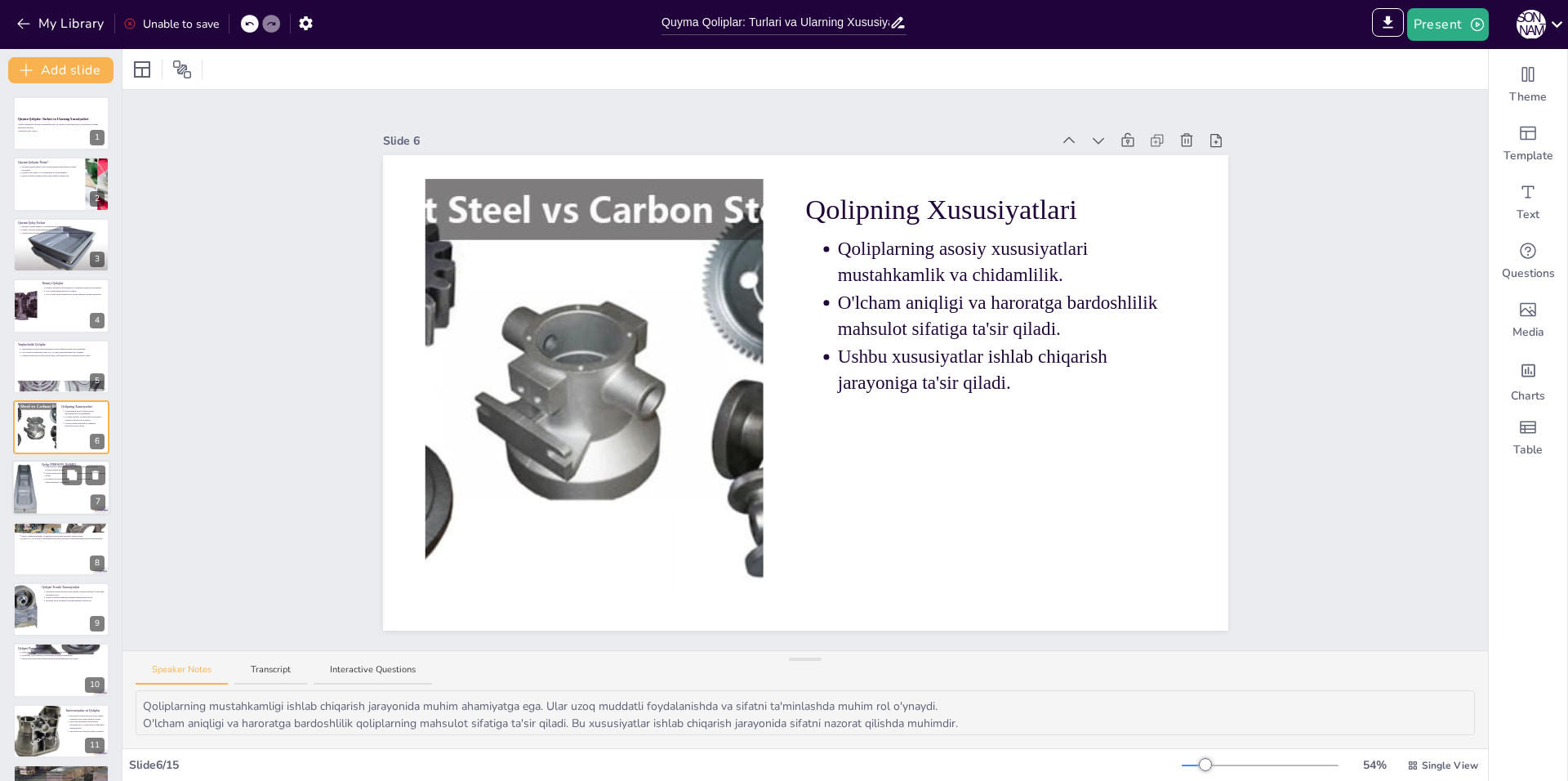
click at [32, 480] on div at bounding box center [24, 488] width 56 height 56
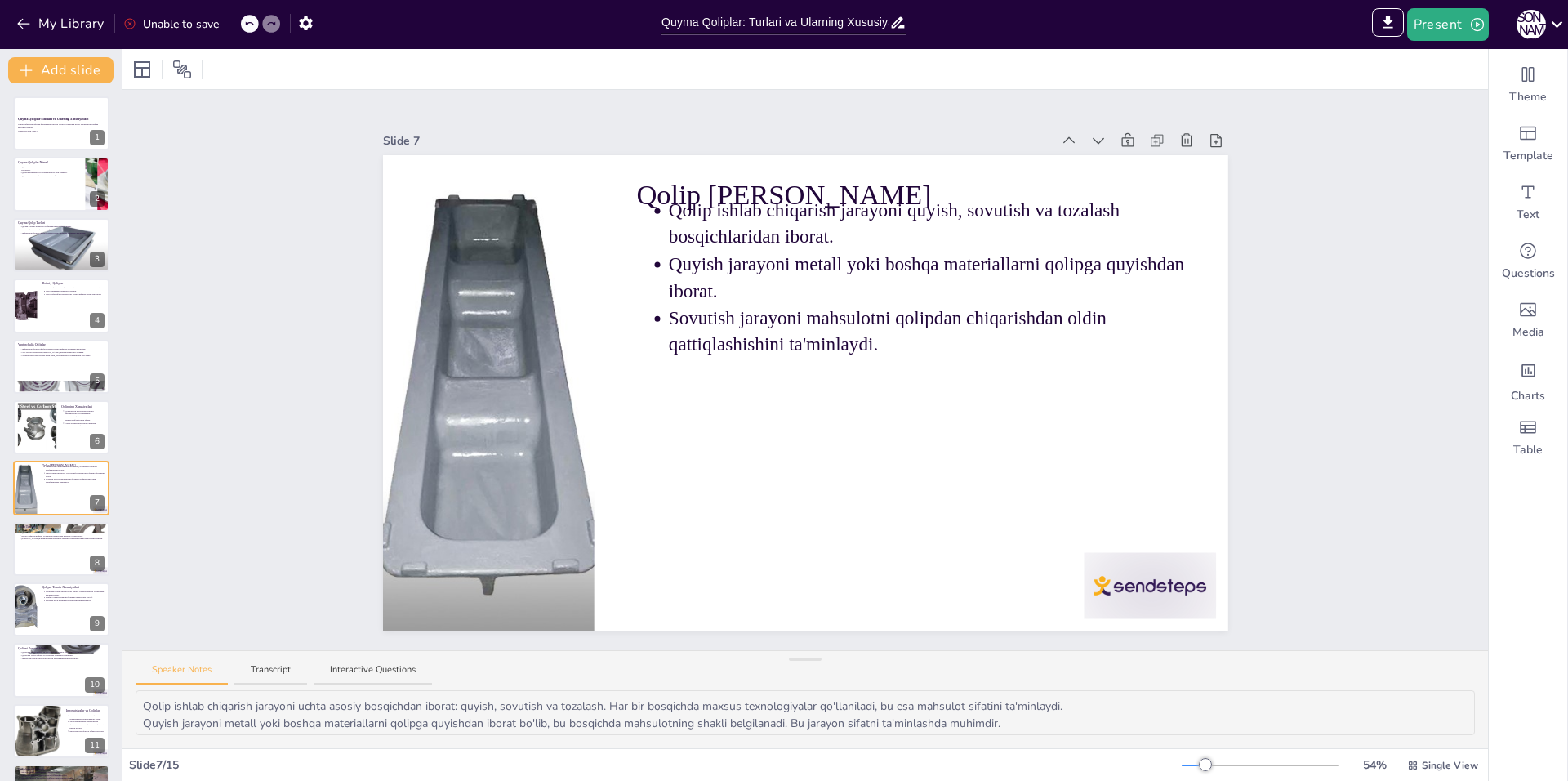
scroll to position [56, 0]
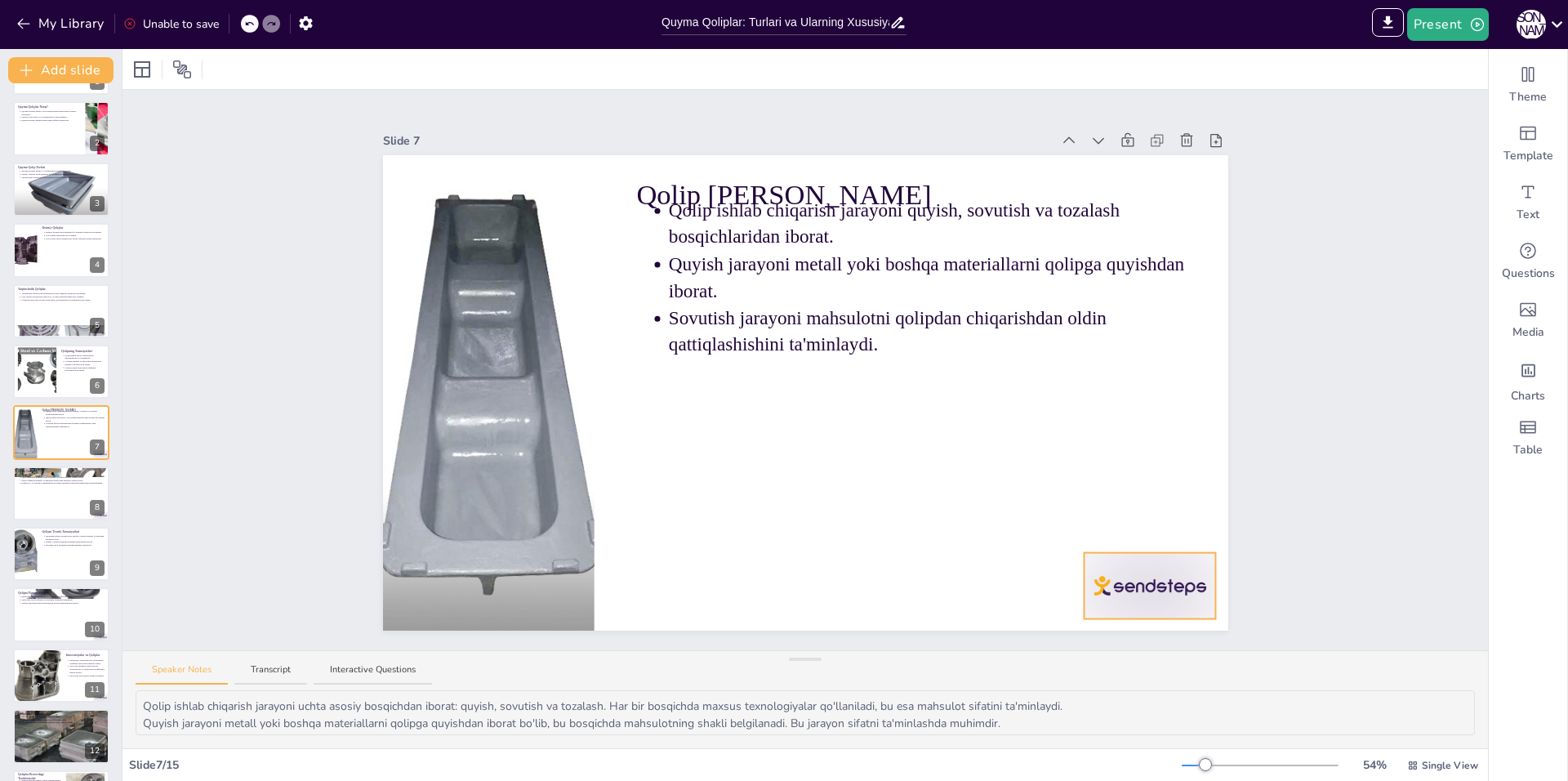
click at [1089, 589] on div at bounding box center [1149, 585] width 132 height 66
click at [1156, 521] on icon at bounding box center [1163, 520] width 15 height 17
click at [56, 488] on div at bounding box center [61, 493] width 98 height 56
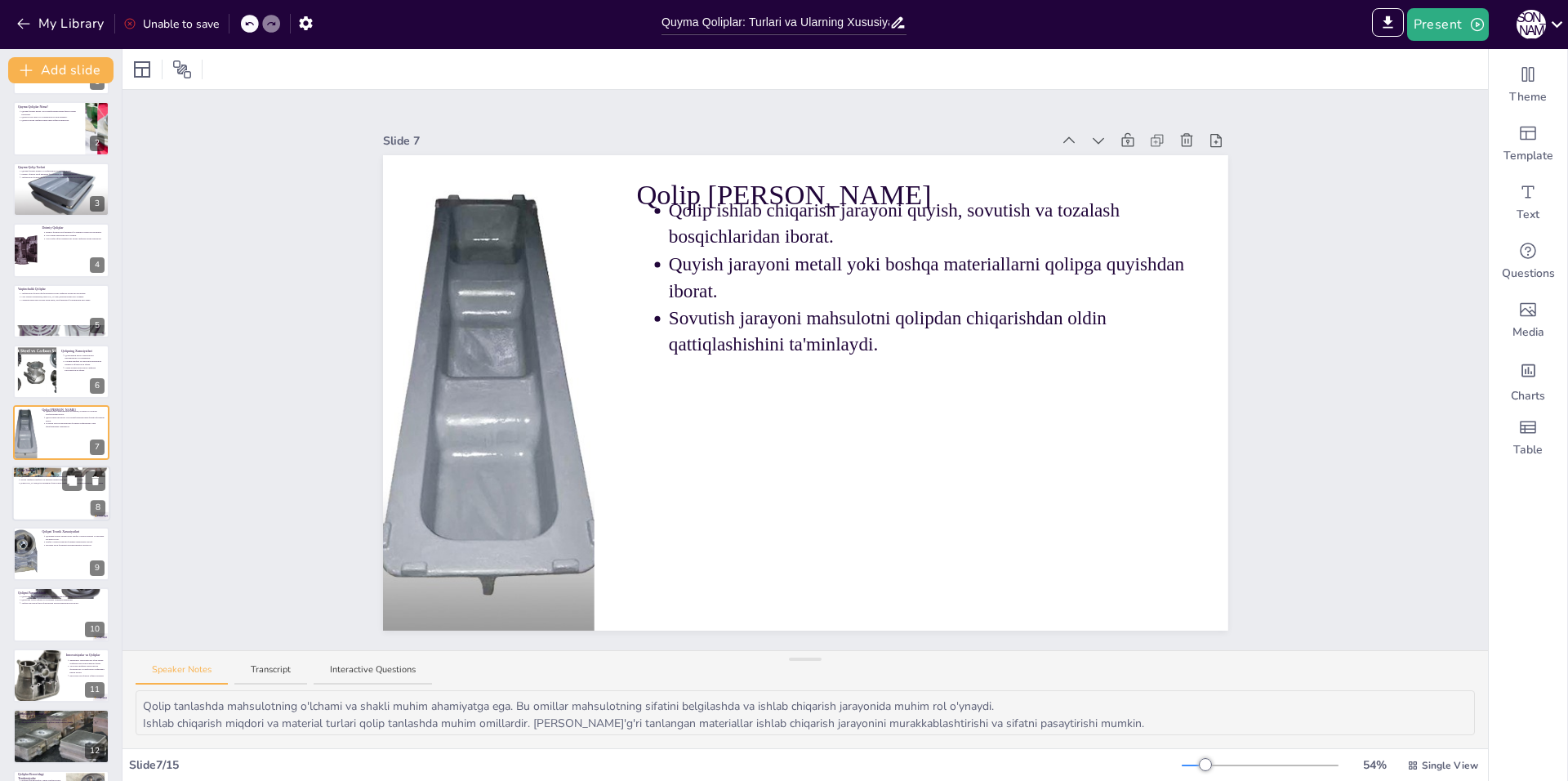
scroll to position [117, 0]
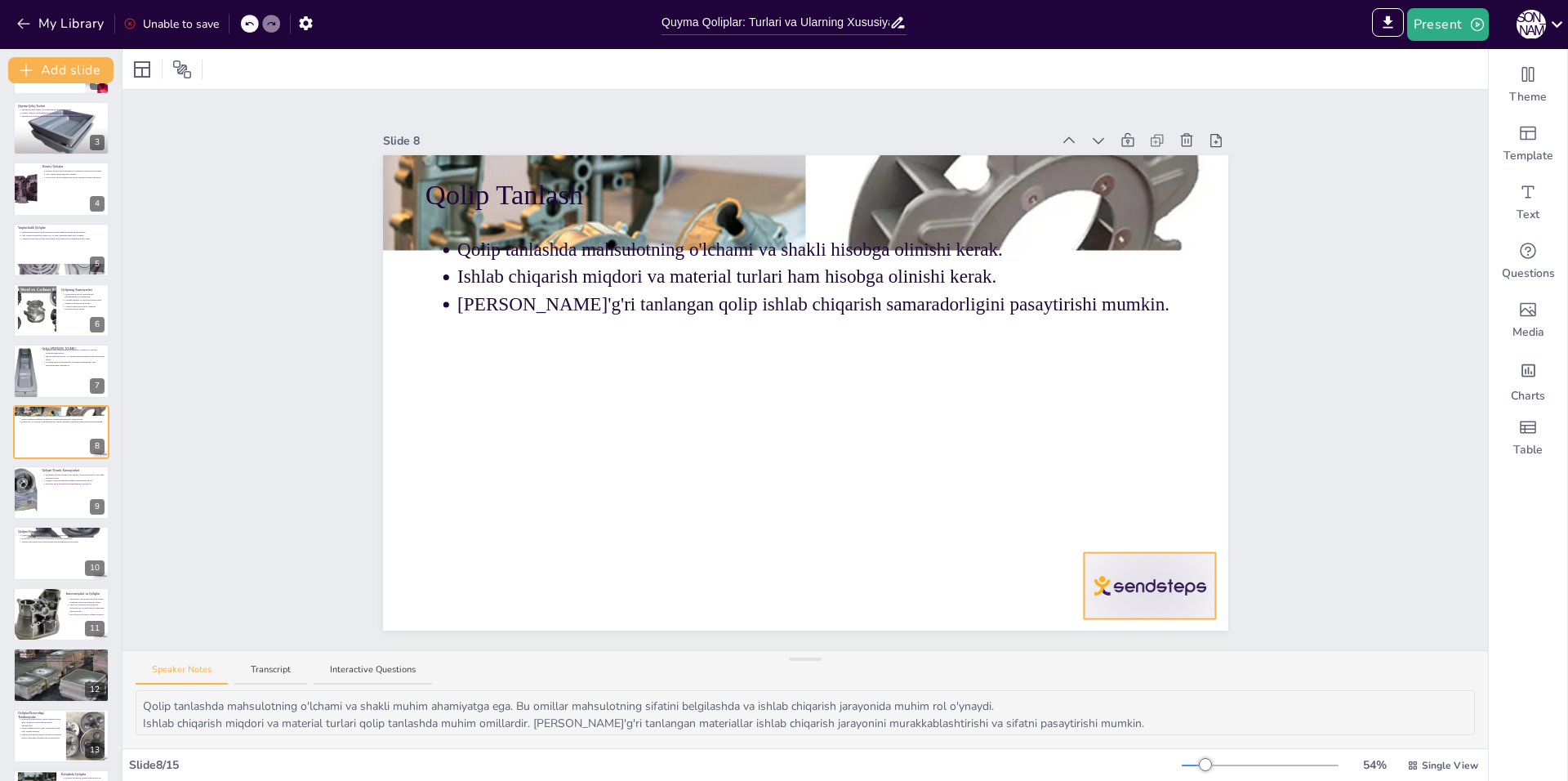
click at [1170, 579] on div at bounding box center [1149, 585] width 132 height 66
click at [1153, 518] on icon at bounding box center [1162, 520] width 19 height 20
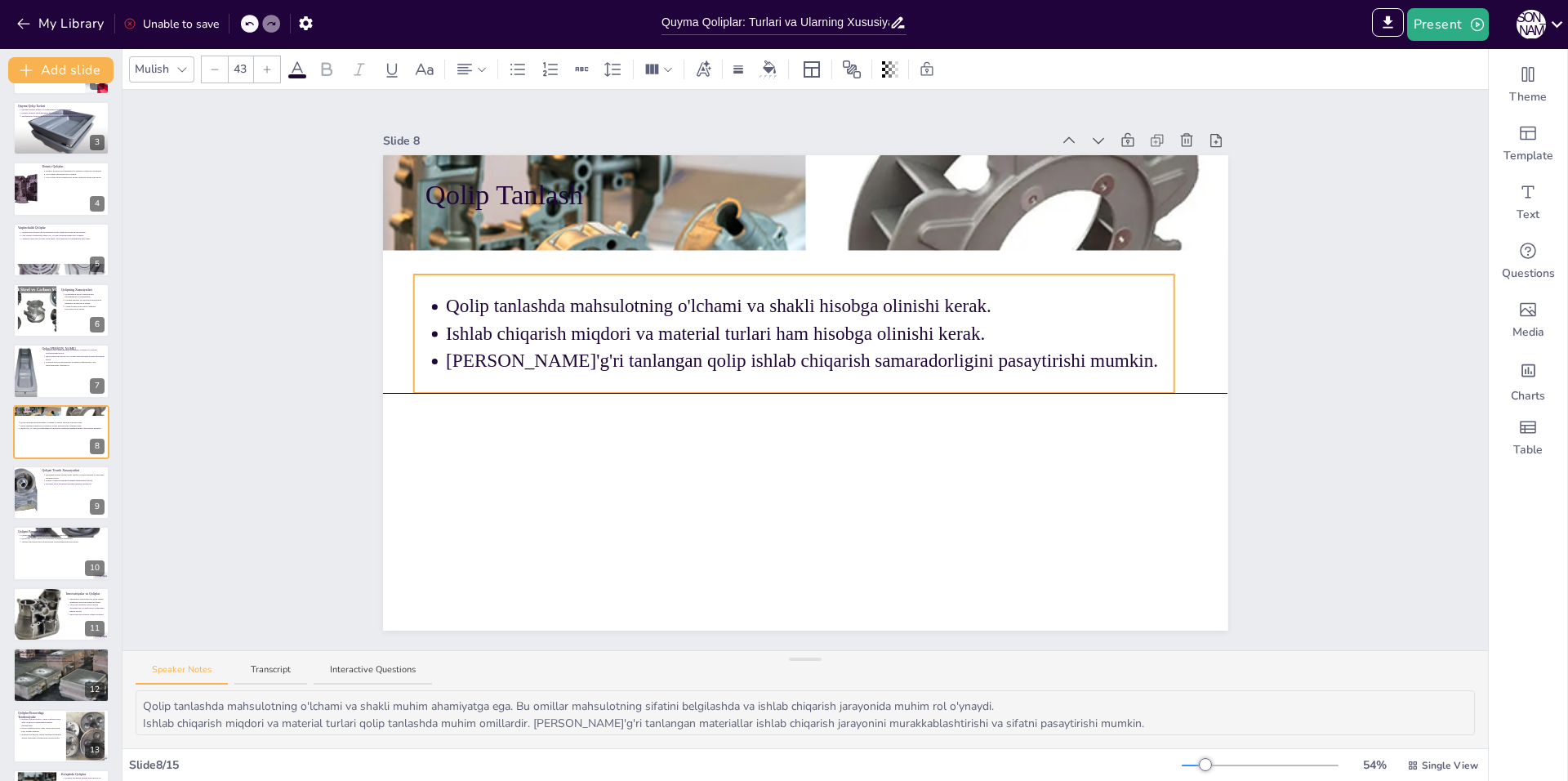
drag, startPoint x: 512, startPoint y: 267, endPoint x: 500, endPoint y: 330, distance: 64.1
click at [500, 330] on p "Ishlab chiqarish miqdori va material turlari ham hisobga olinishi kerak." at bounding box center [810, 333] width 729 height 26
click at [48, 479] on p "Issiqlik o'tkazuvchanligi qolipning materialiga bog'liq." at bounding box center [75, 481] width 60 height 4
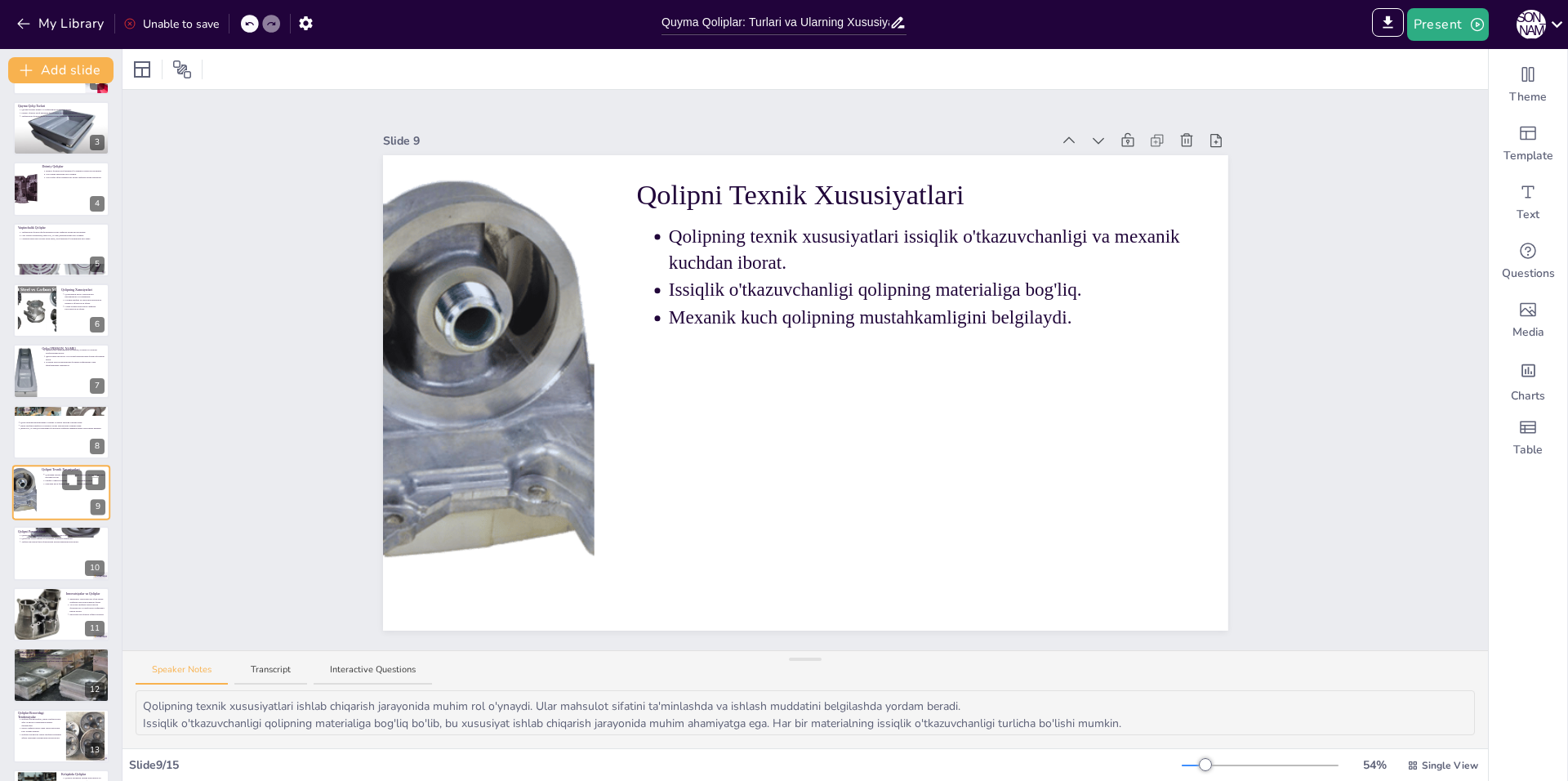
scroll to position [177, 0]
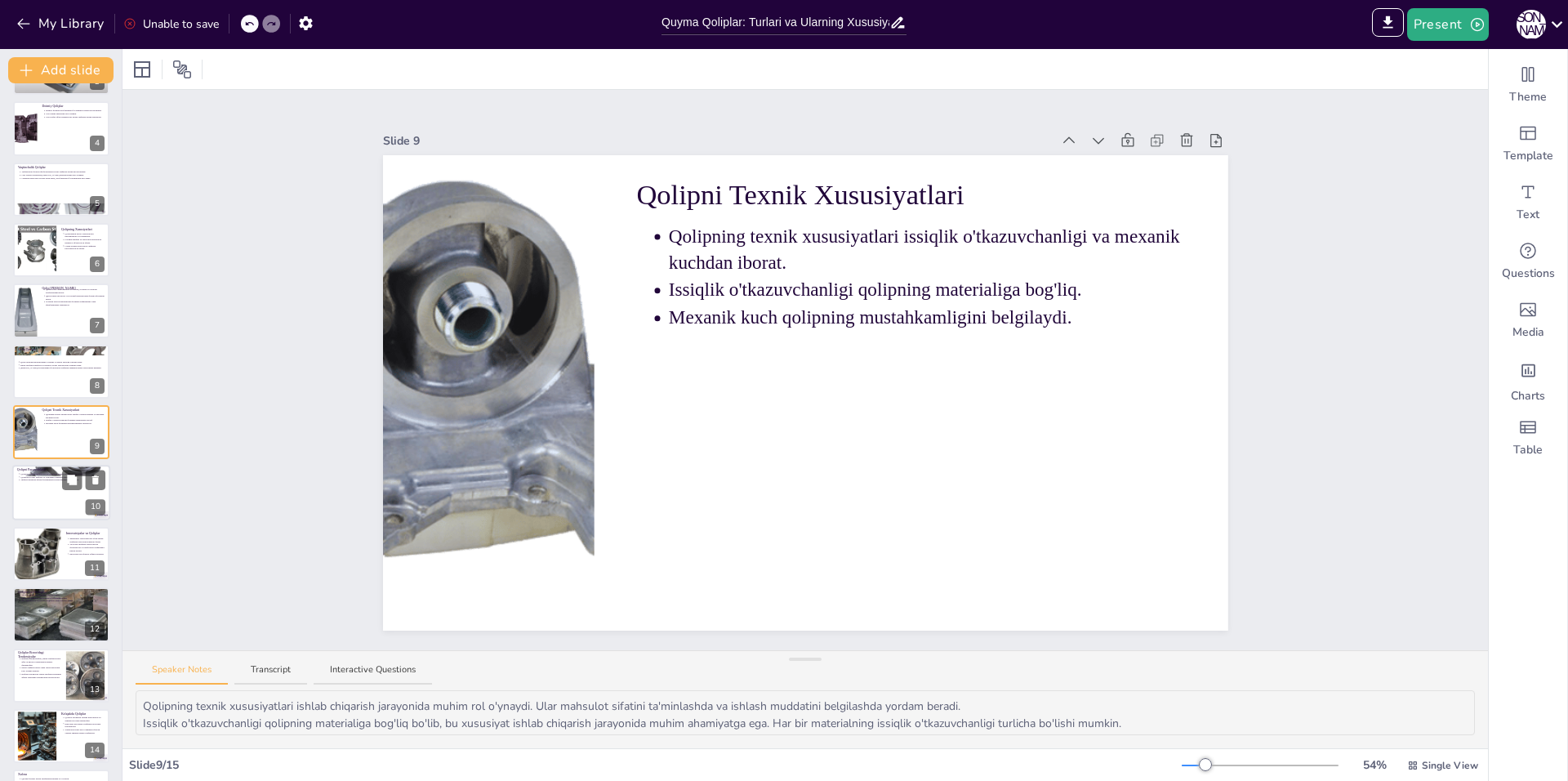
click at [44, 485] on div at bounding box center [61, 493] width 98 height 56
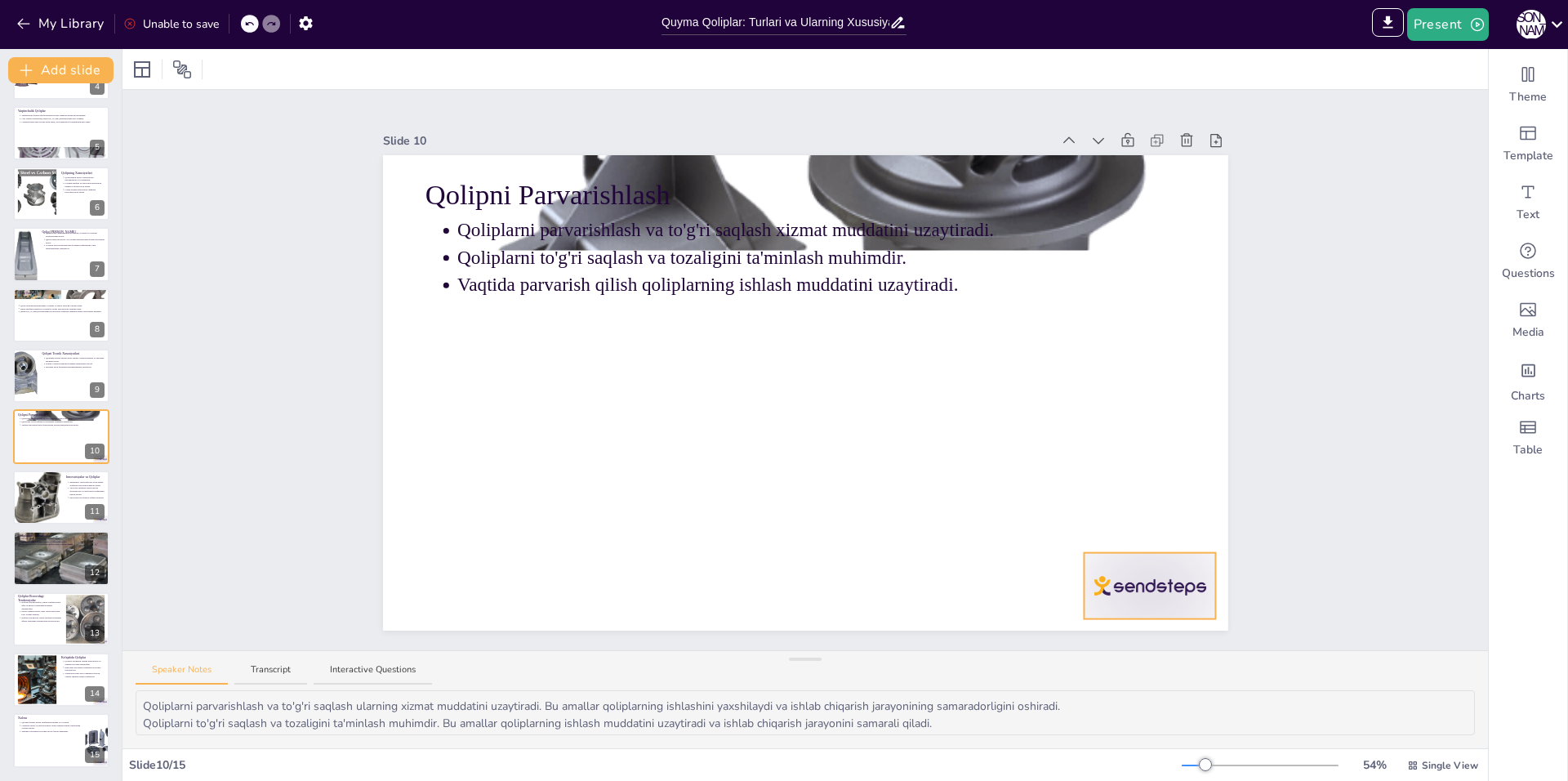
click at [1173, 589] on div at bounding box center [1149, 585] width 132 height 66
click at [1153, 524] on icon at bounding box center [1162, 520] width 19 height 20
click at [13, 505] on div at bounding box center [36, 498] width 50 height 56
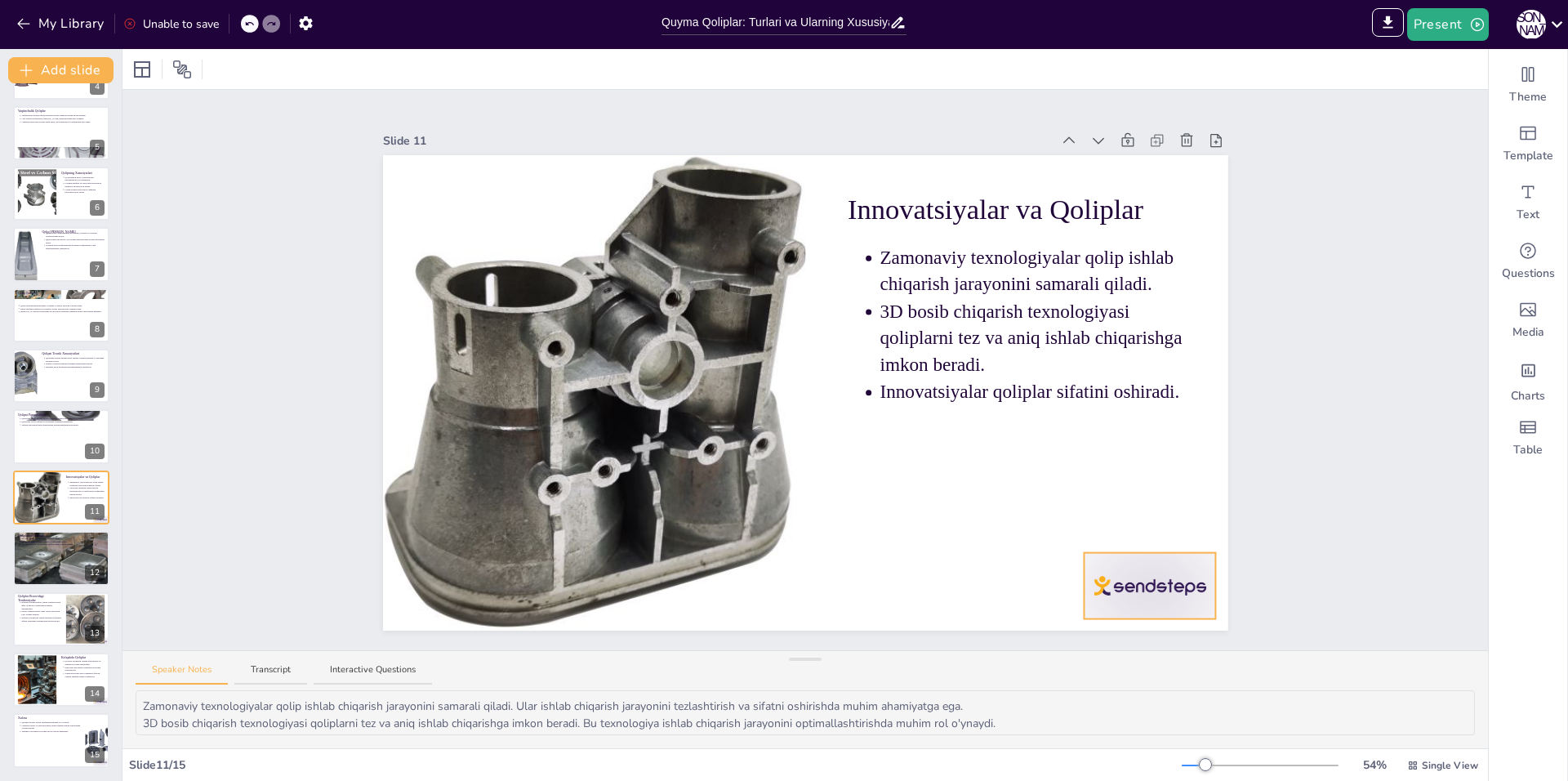
click at [1162, 594] on div at bounding box center [1149, 585] width 132 height 66
click at [1156, 519] on icon at bounding box center [1163, 520] width 15 height 17
click at [58, 558] on div at bounding box center [60, 558] width 110 height 56
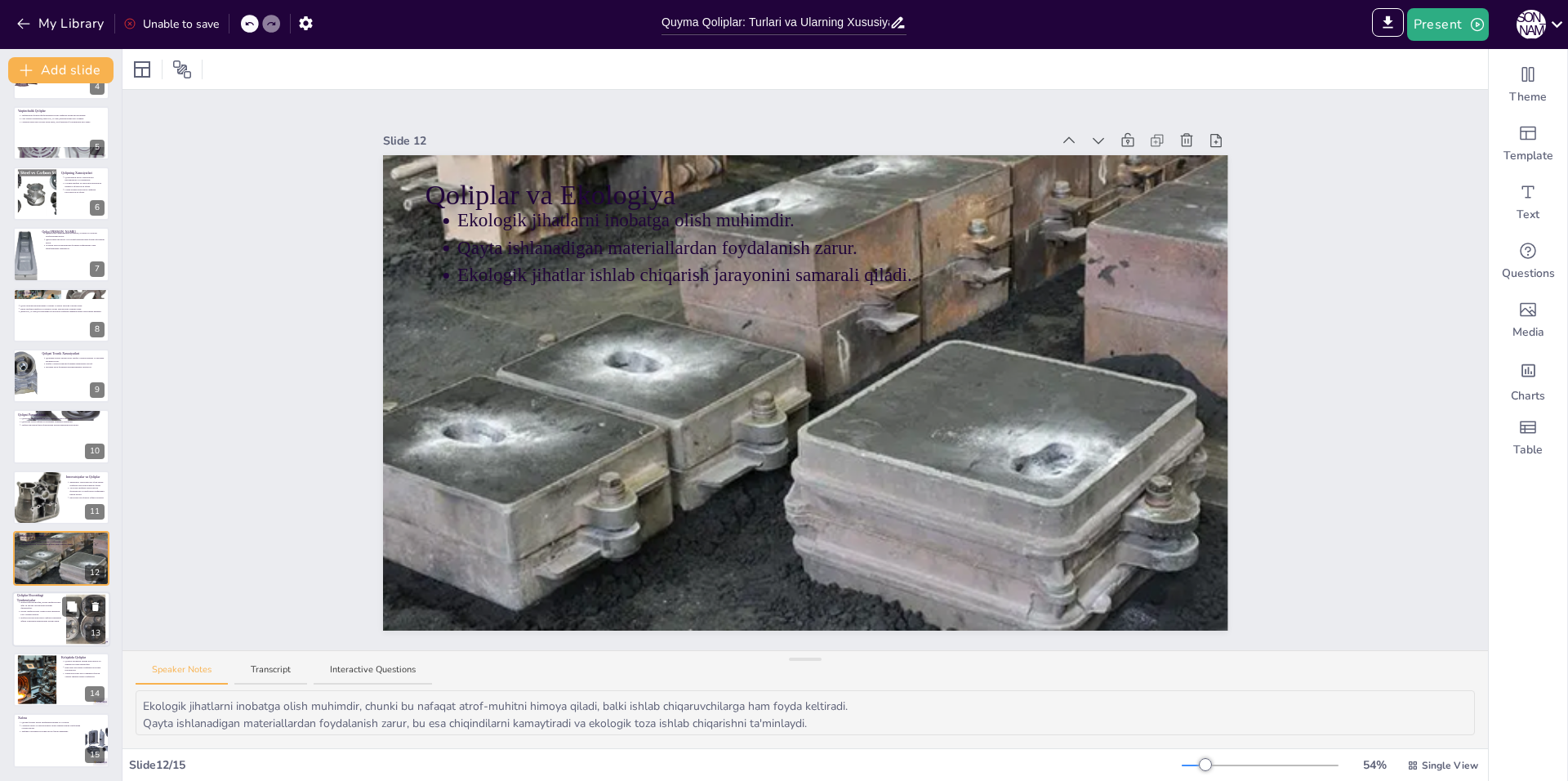
click at [42, 629] on div at bounding box center [61, 619] width 98 height 56
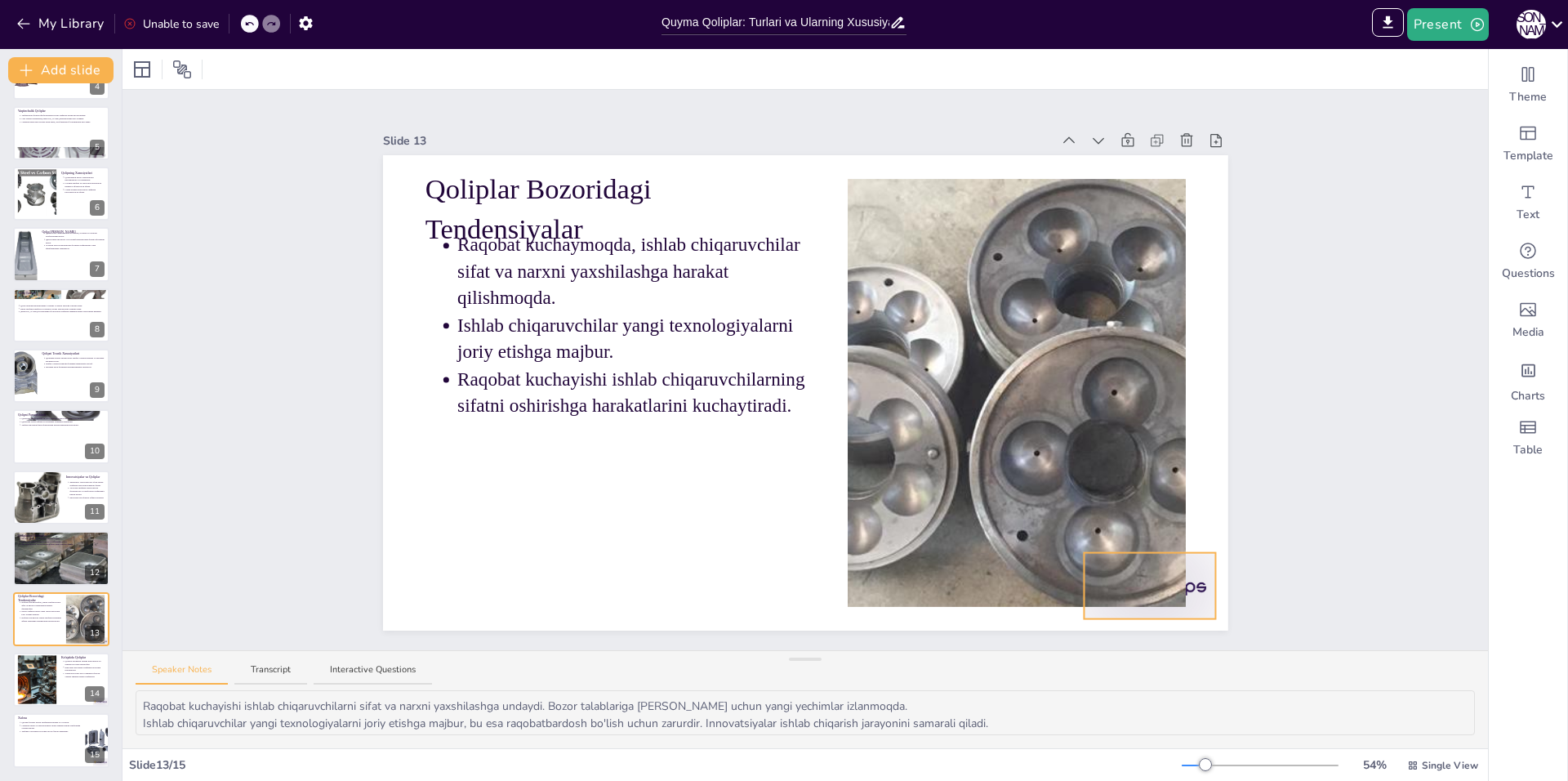
click at [1197, 573] on div "Qoliplar Bozoridagi Tendensiyalar Raqobat kuchaymoqda, ishlab chiqaruvchilar si…" at bounding box center [806, 393] width 845 height 475
click at [1159, 521] on icon at bounding box center [1162, 520] width 19 height 20
click at [78, 691] on div at bounding box center [61, 680] width 98 height 56
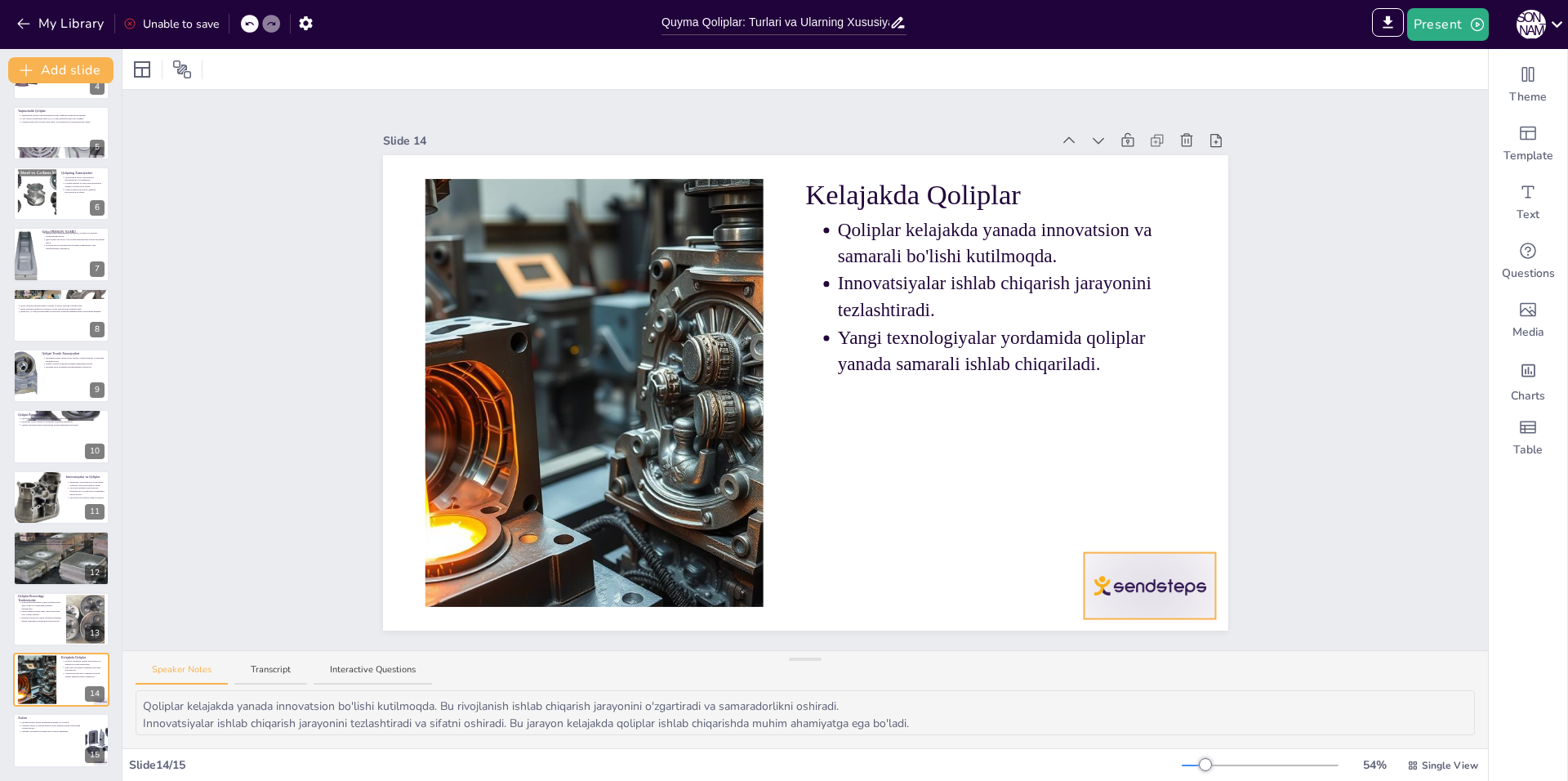
click at [1129, 591] on div at bounding box center [1149, 585] width 132 height 66
click at [1153, 519] on icon at bounding box center [1162, 520] width 19 height 20
click at [56, 731] on p "Taqdimot davomida ko'rilgan asosiy fikrlar muhimdir." at bounding box center [50, 732] width 60 height 4
type textarea "Quyma qoliplar ishlab chiqarishda muhim rol o'ynaydi. Ularning turlari va xusus…"
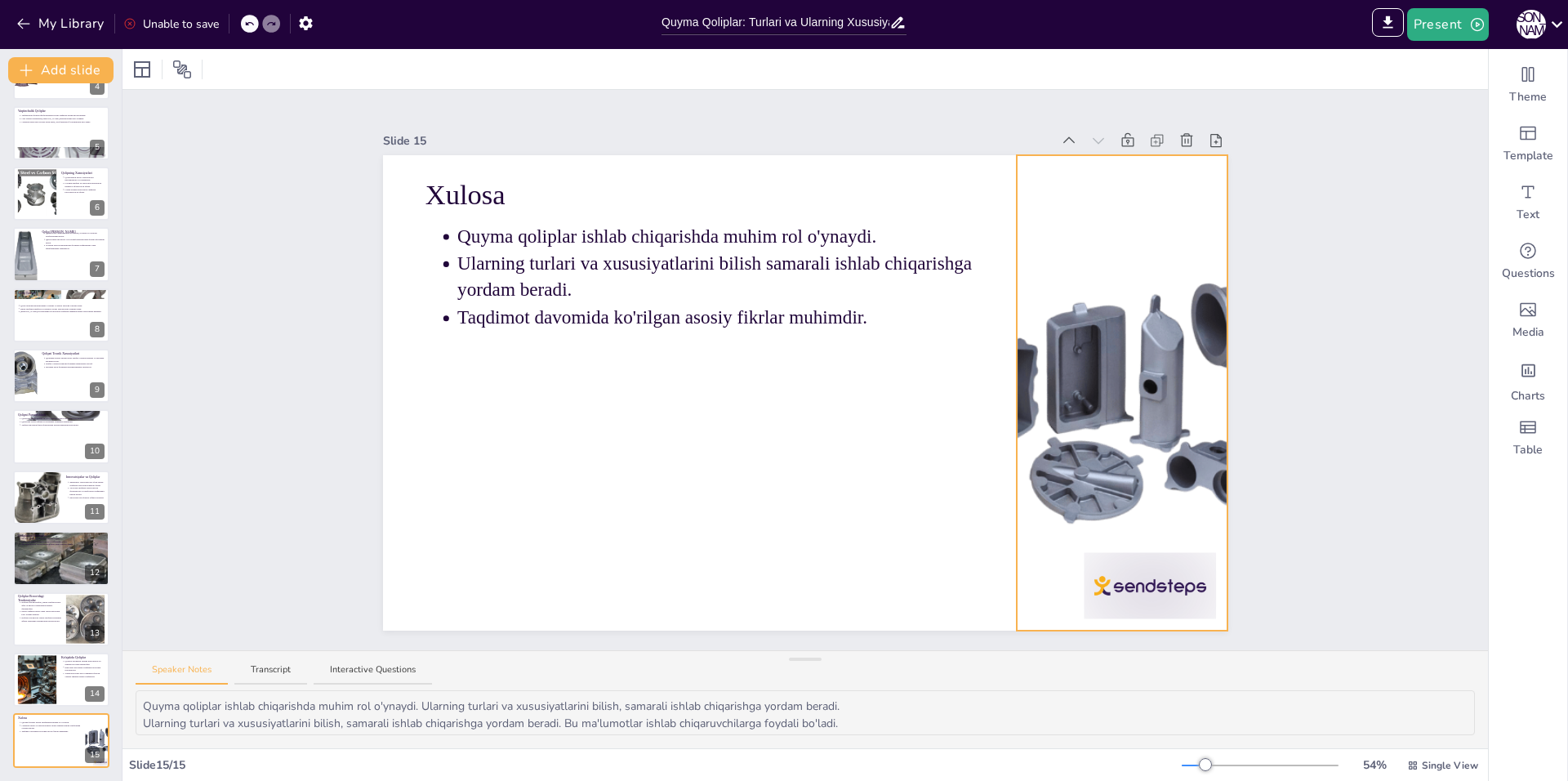
click at [1160, 588] on div at bounding box center [1122, 393] width 475 height 475
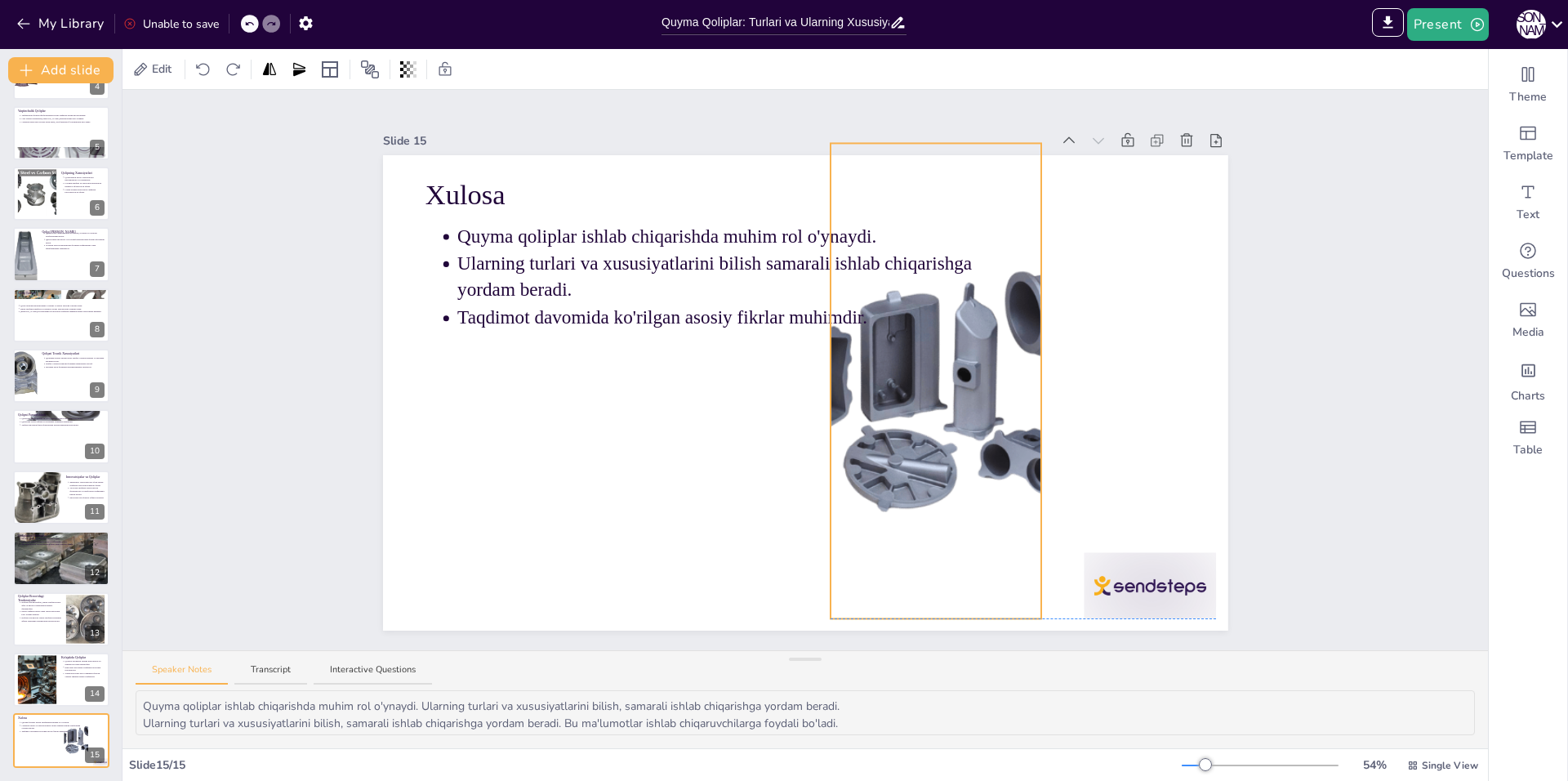
drag, startPoint x: 1069, startPoint y: 511, endPoint x: 884, endPoint y: 496, distance: 185.6
click at [884, 496] on div at bounding box center [936, 381] width 475 height 475
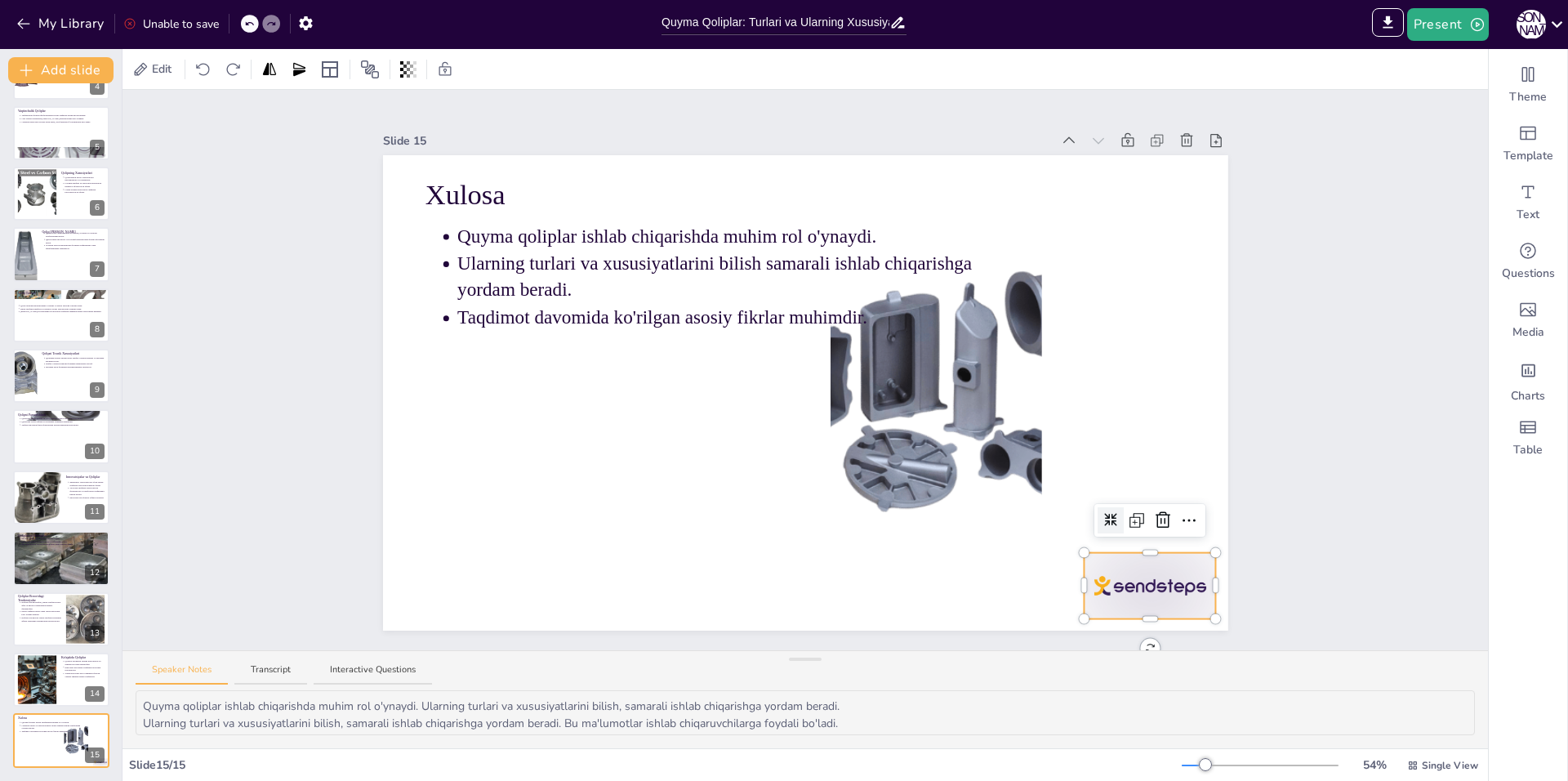
click at [1145, 560] on div at bounding box center [1149, 585] width 132 height 66
click at [1155, 513] on icon at bounding box center [1162, 520] width 19 height 20
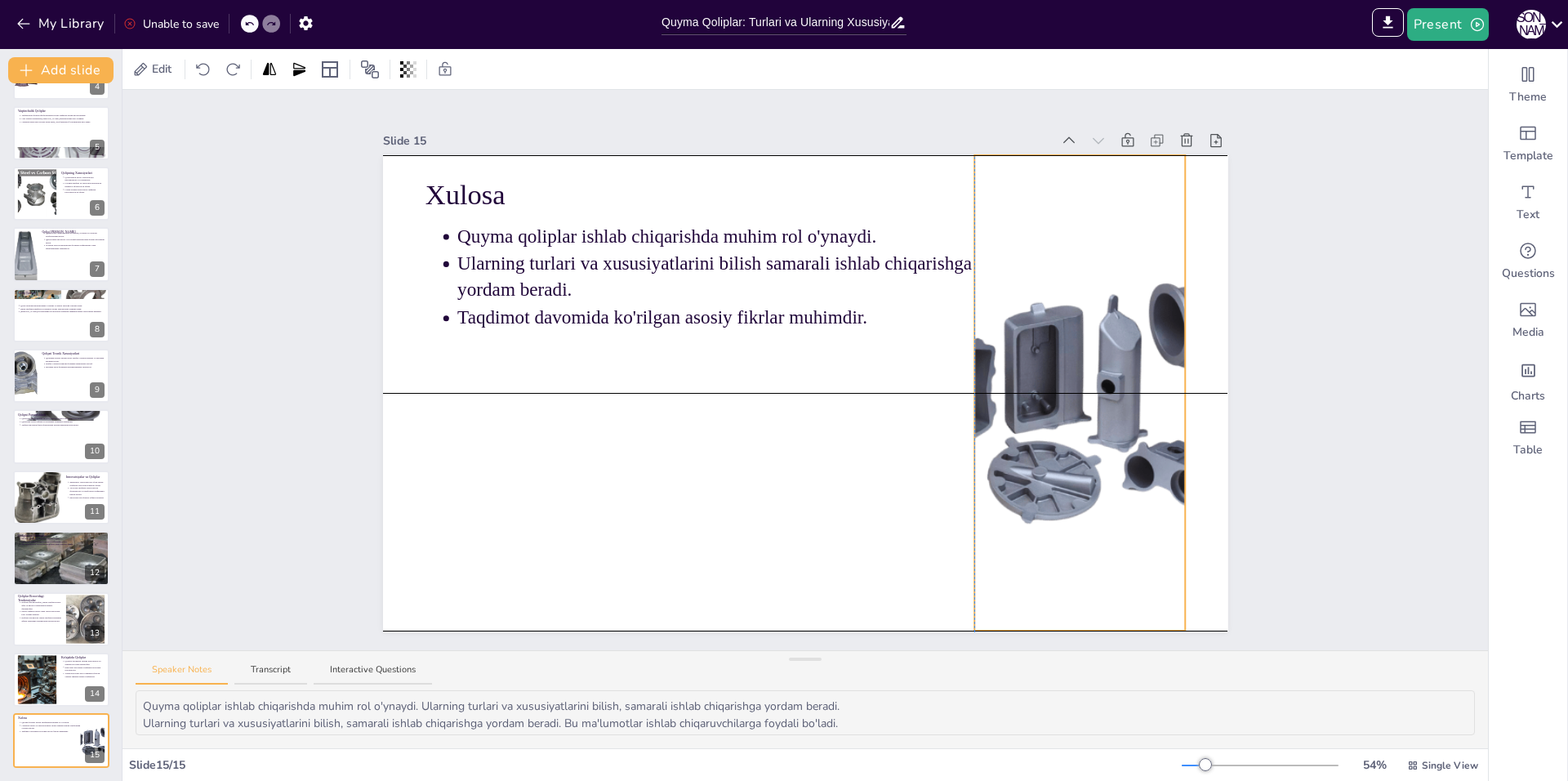
drag, startPoint x: 901, startPoint y: 416, endPoint x: 1047, endPoint y: 430, distance: 146.7
click at [1047, 430] on div at bounding box center [1080, 393] width 475 height 475
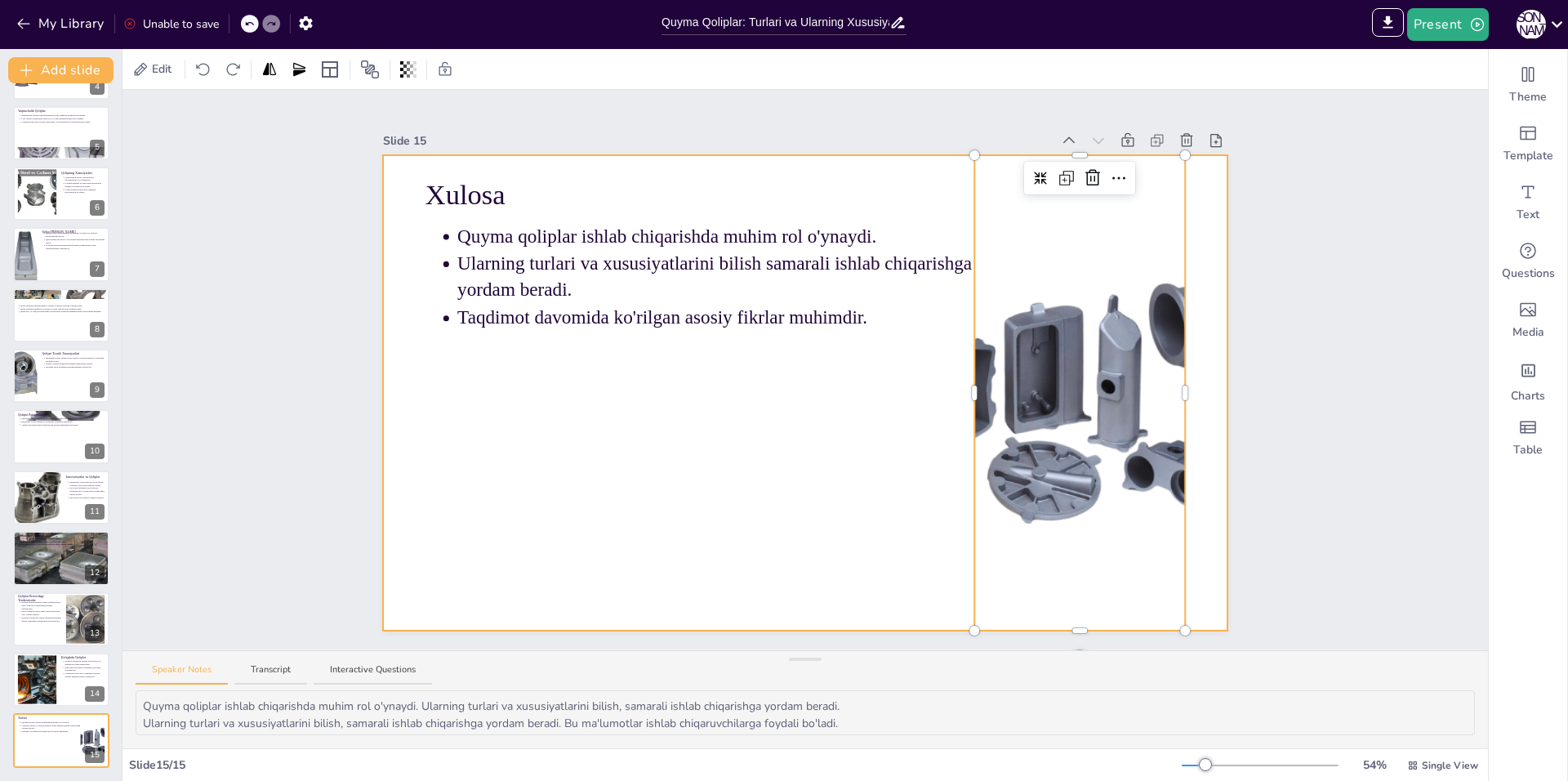
click at [858, 464] on div at bounding box center [806, 393] width 845 height 475
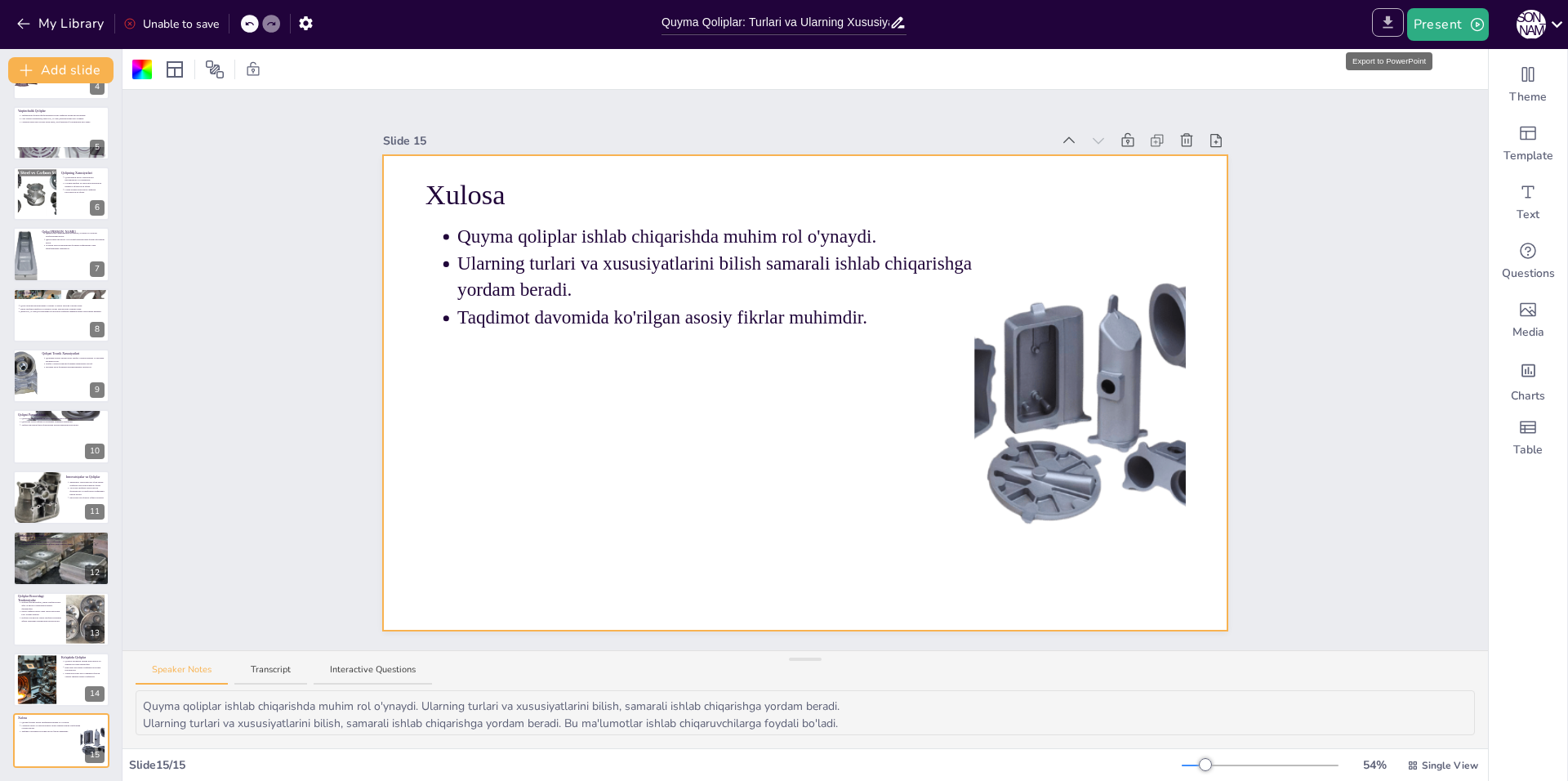
click at [1400, 22] on button "Export to PowerPoint" at bounding box center [1388, 22] width 32 height 29
click at [1386, 27] on icon "Export to PowerPoint" at bounding box center [1387, 22] width 10 height 12
click at [1431, 24] on button "Present" at bounding box center [1447, 24] width 82 height 33
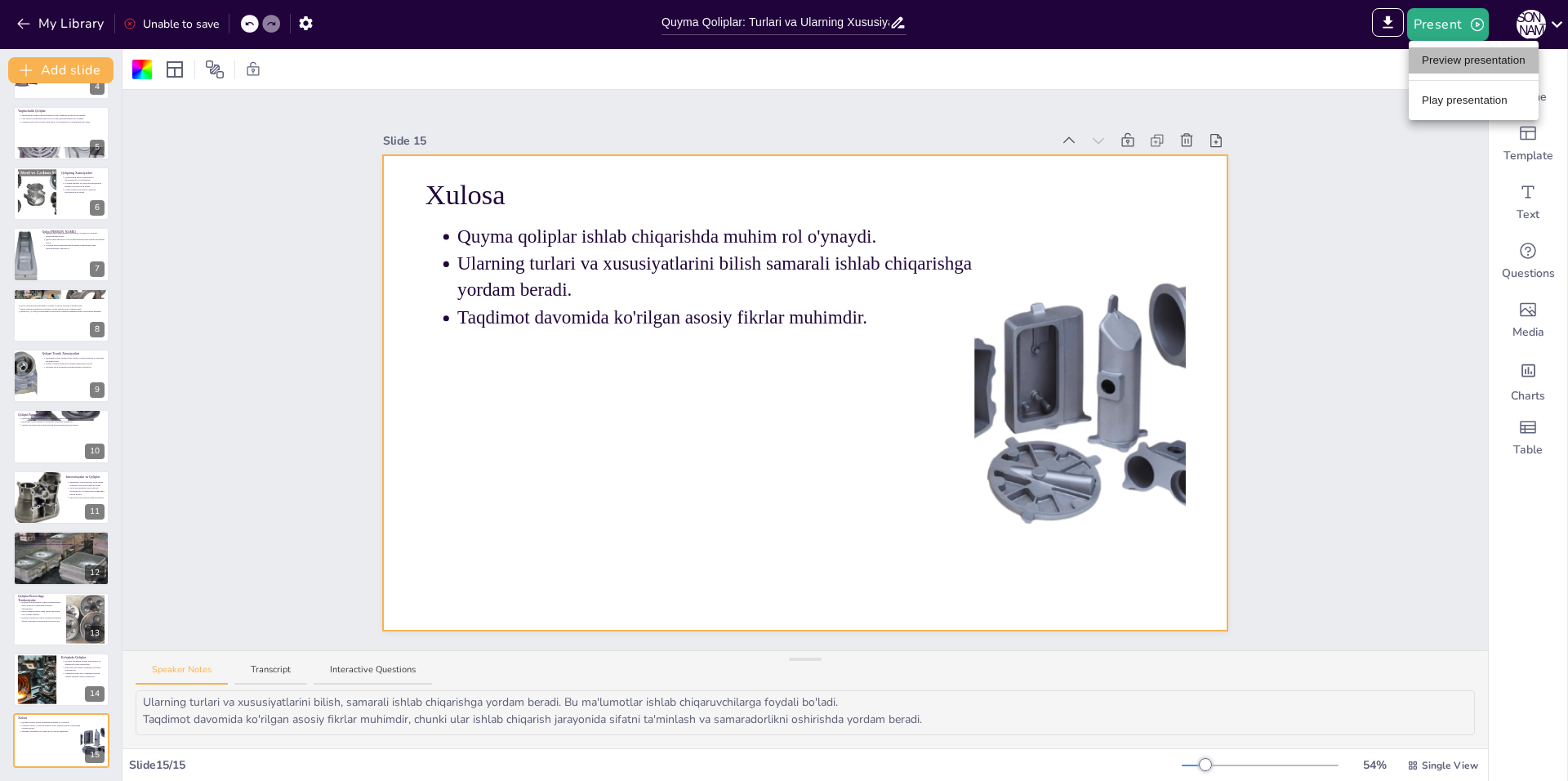
click at [1435, 61] on li "Preview presentation" at bounding box center [1473, 60] width 130 height 26
